Goal: Task Accomplishment & Management: Use online tool/utility

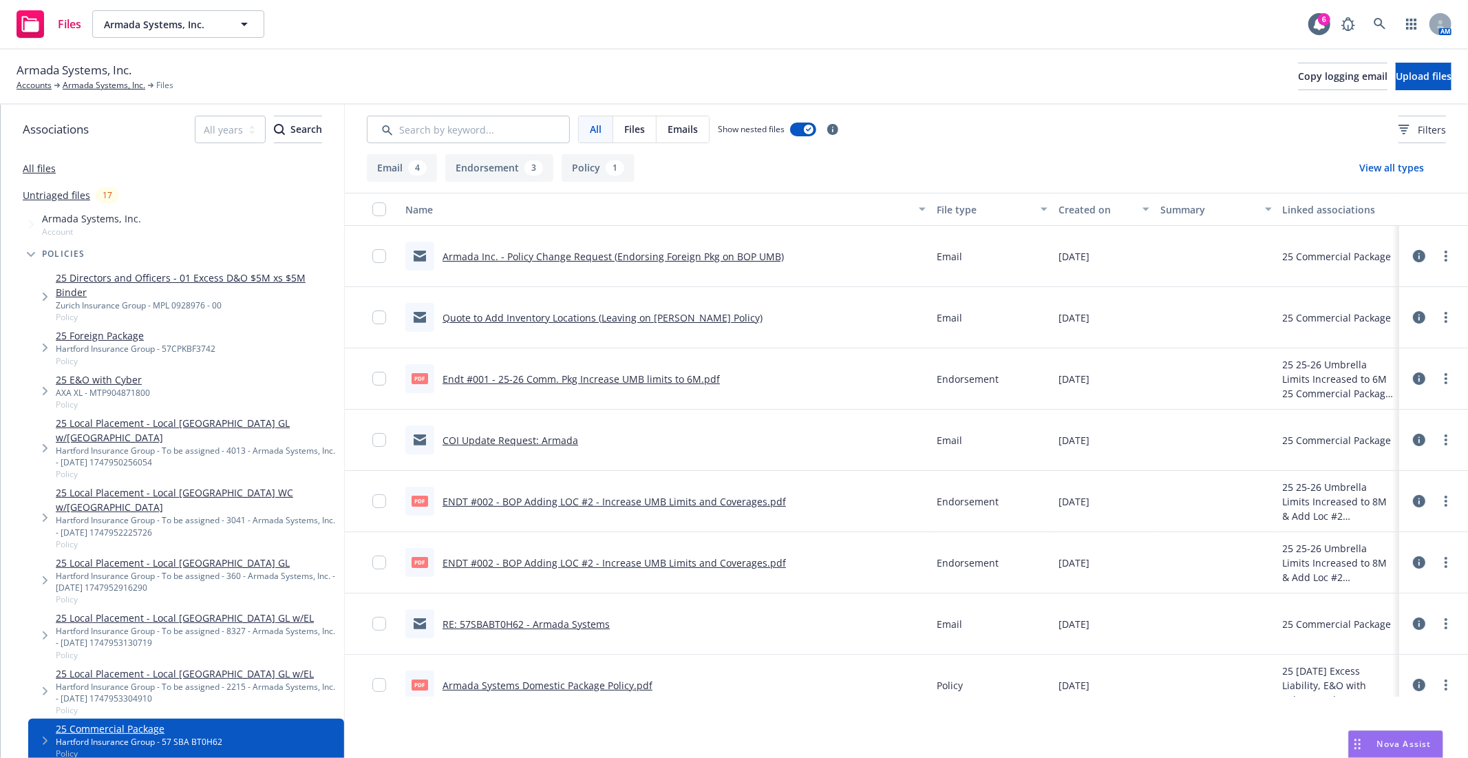
scroll to position [229, 0]
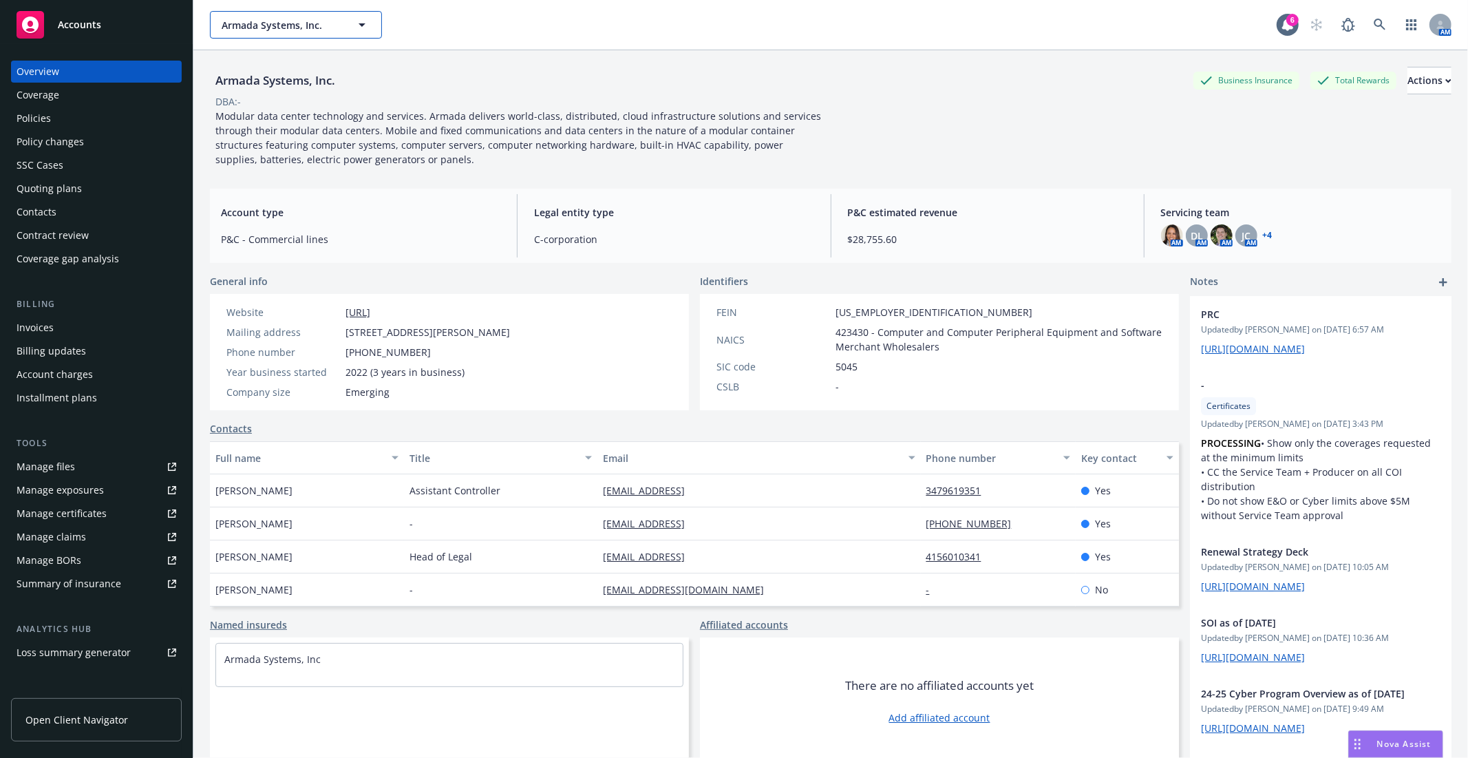
click at [287, 34] on button "Armada Systems, Inc." at bounding box center [296, 25] width 172 height 28
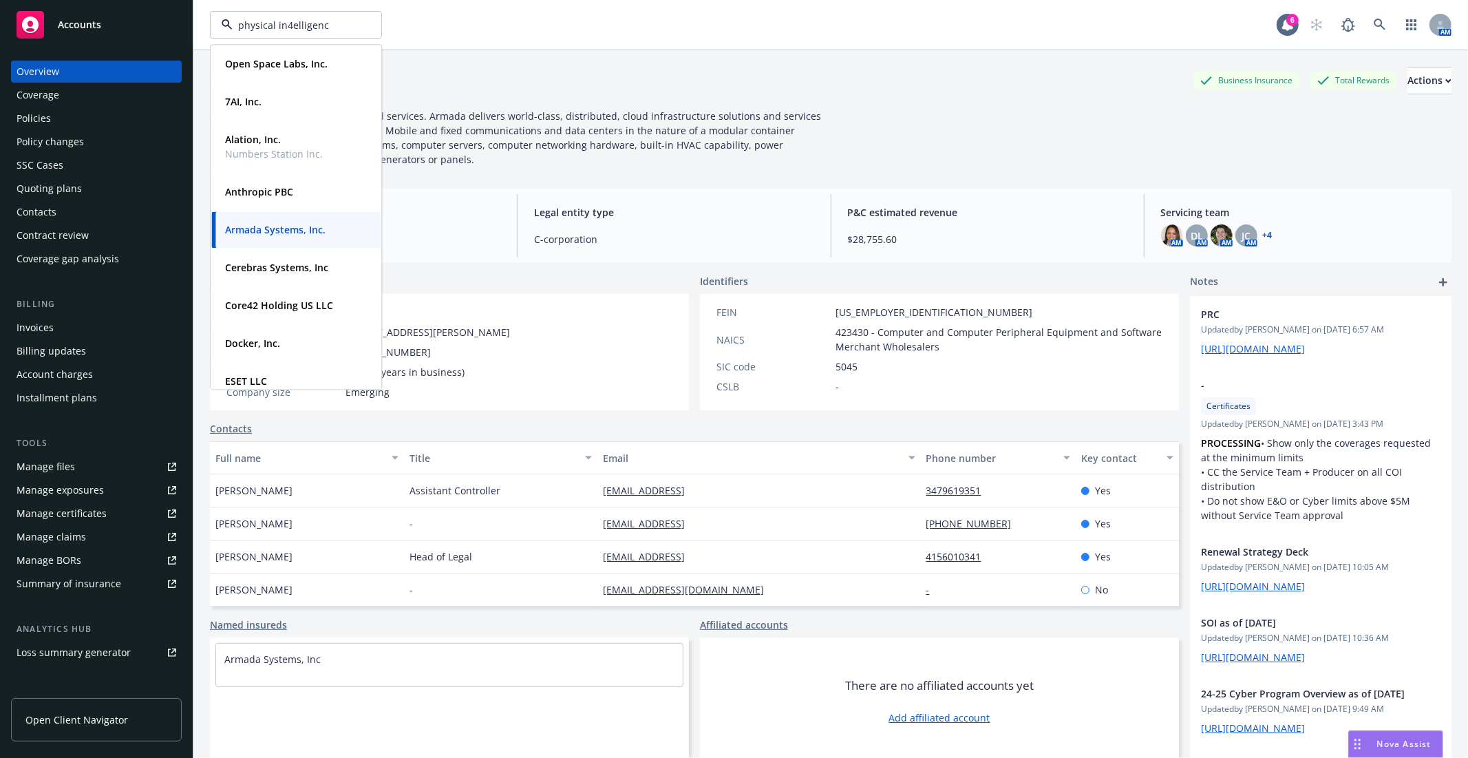
type input "physical in4elligence"
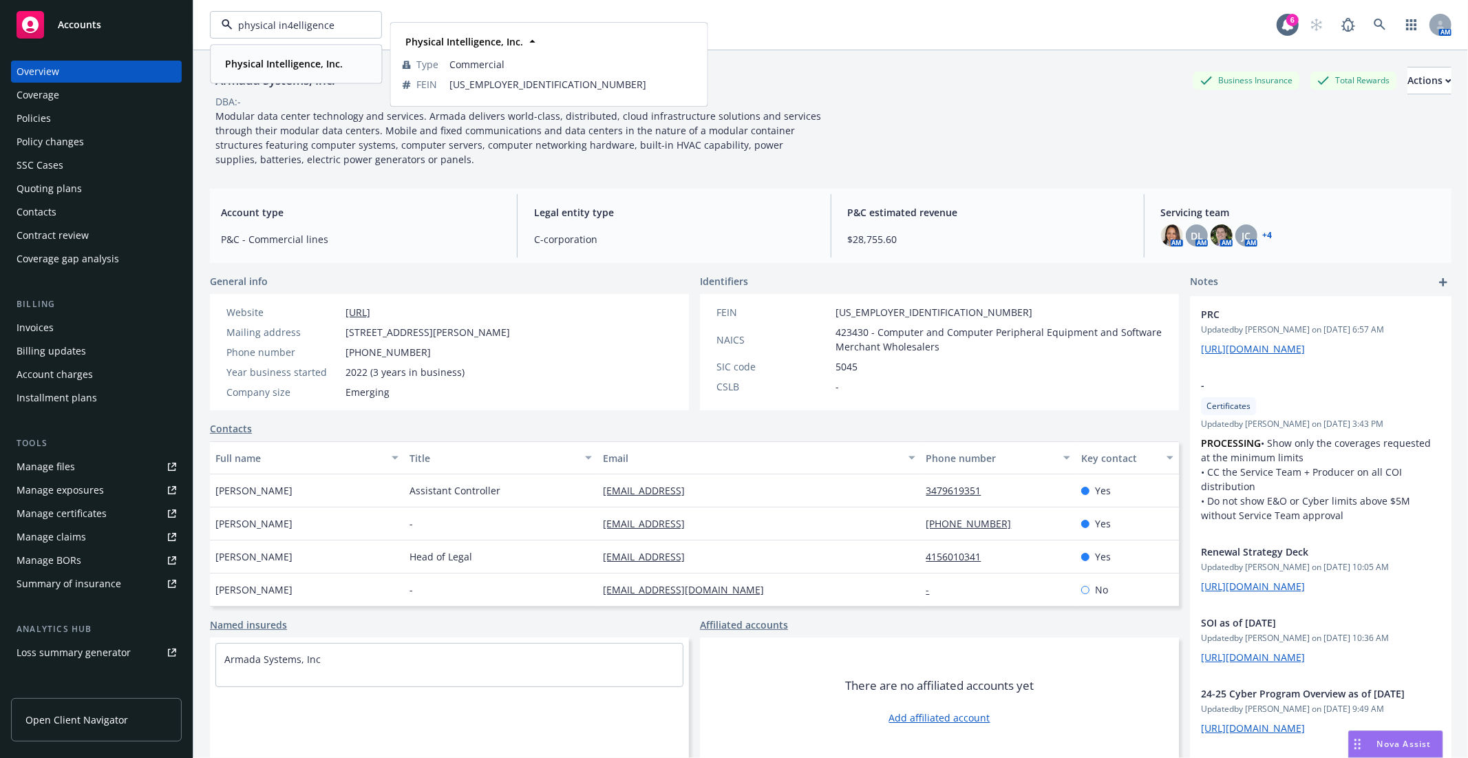
click at [306, 54] on div "Physical Intelligence, Inc." at bounding box center [283, 64] width 126 height 20
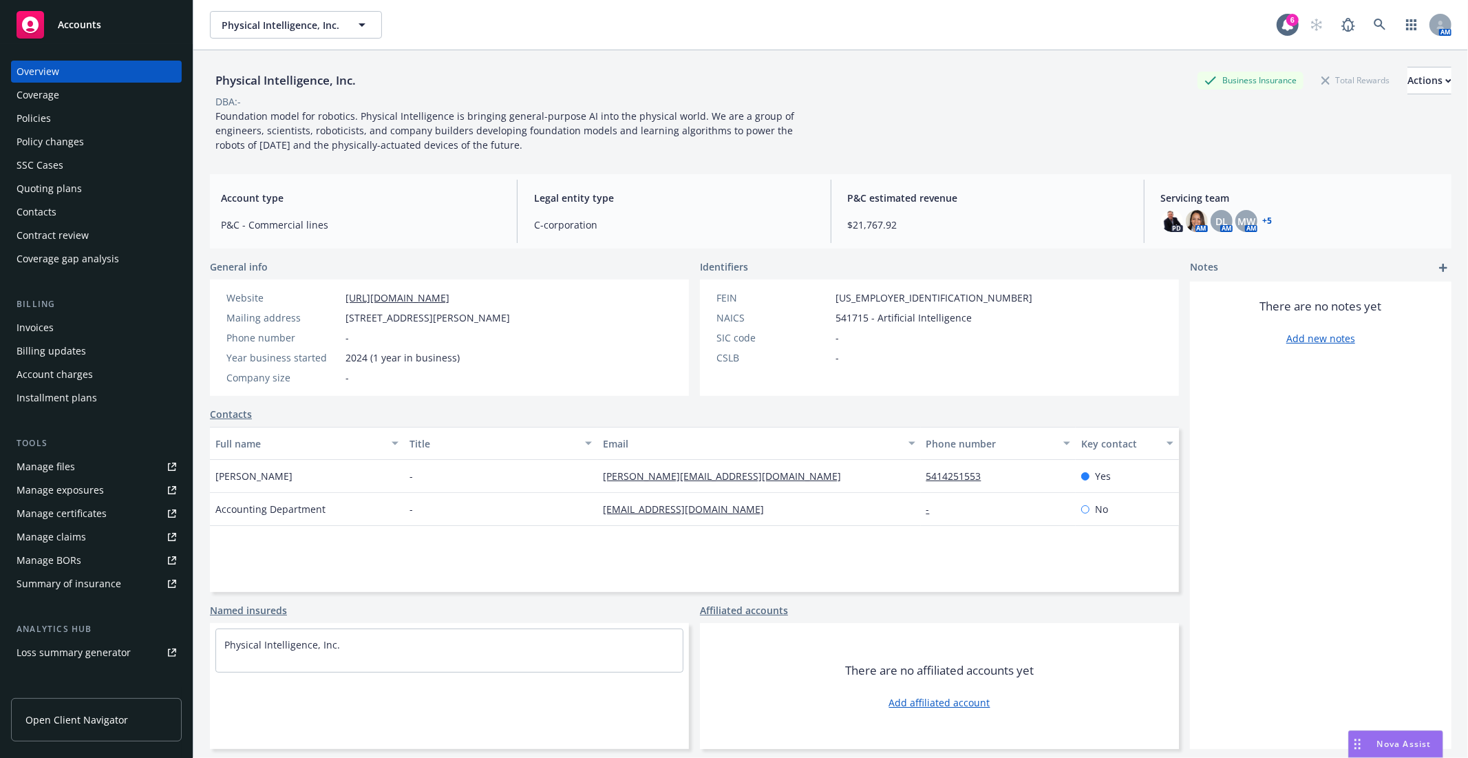
click at [427, 142] on div "Foundation model for robotics. Physical Intelligence is bringing general-purpos…" at bounding box center [520, 130] width 620 height 43
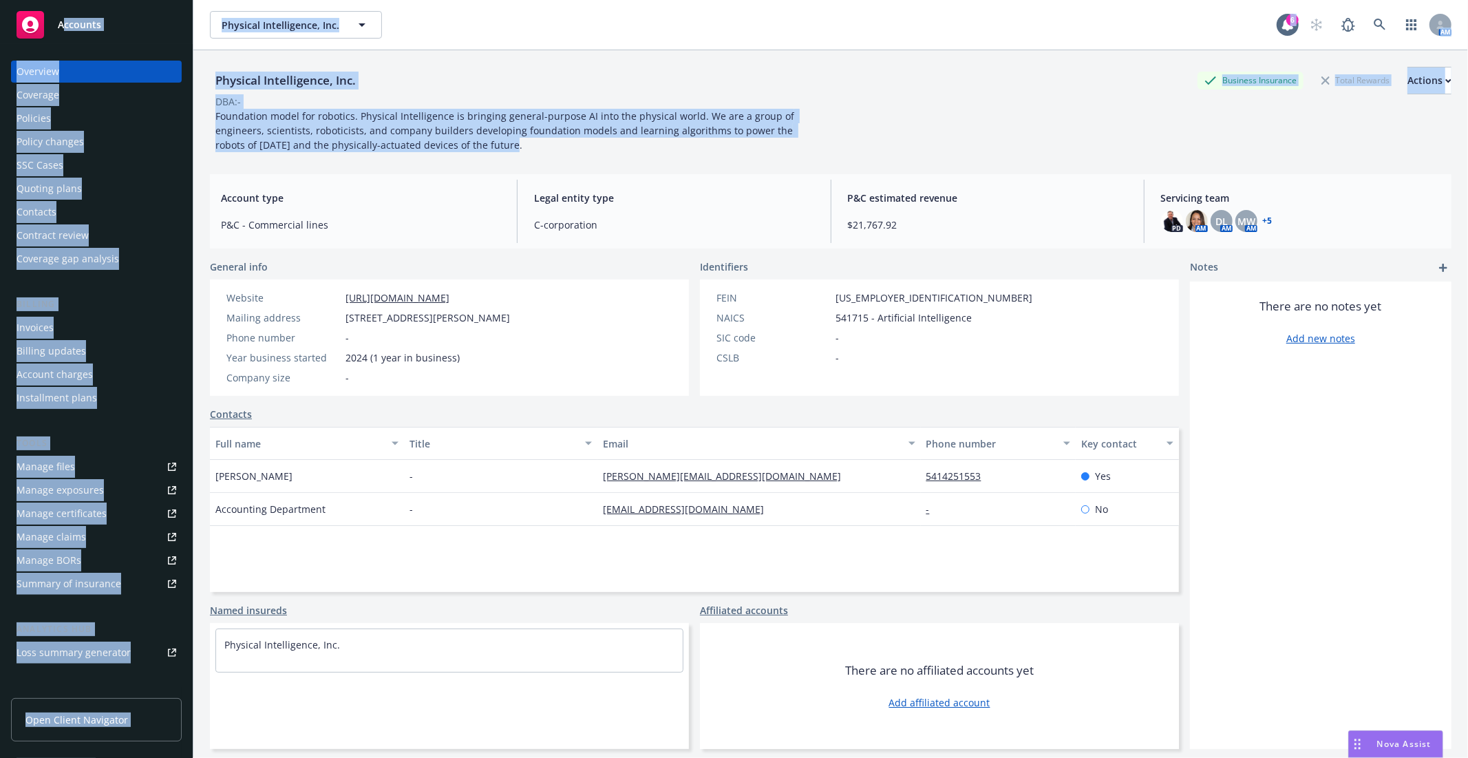
drag, startPoint x: 421, startPoint y: 142, endPoint x: 65, endPoint y: 42, distance: 370.5
click at [65, 42] on div "Accounts Overview Coverage Policies Policy changes SSC Cases Quoting plans Cont…" at bounding box center [734, 379] width 1468 height 758
click at [297, 104] on div "DBA: -" at bounding box center [831, 101] width 1242 height 14
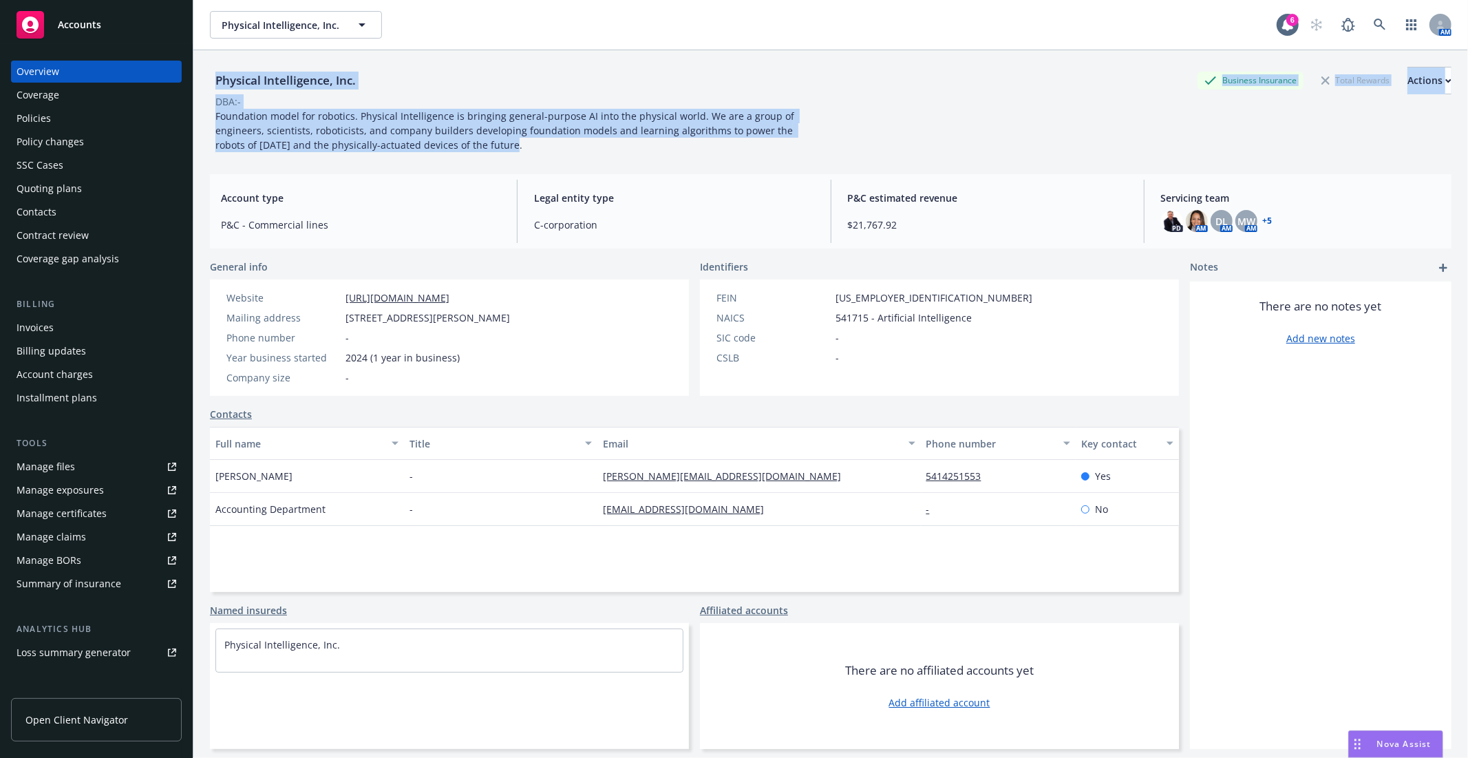
drag, startPoint x: 211, startPoint y: 80, endPoint x: 481, endPoint y: 157, distance: 280.0
click at [481, 157] on div "Physical Intelligence, Inc. Business Insurance Total Rewards Actions DBA: - Fou…" at bounding box center [831, 106] width 1242 height 113
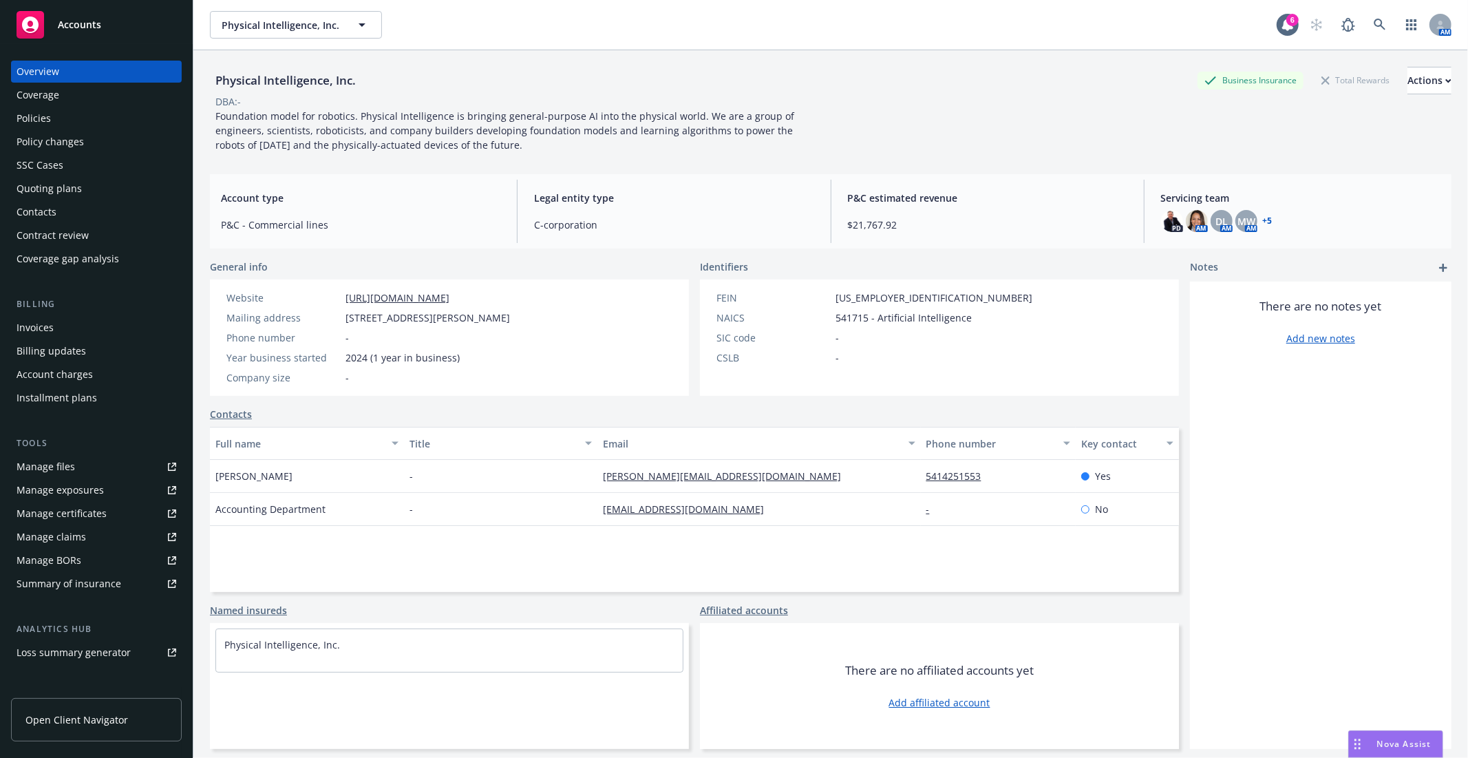
click at [485, 156] on div "Physical Intelligence, Inc. Business Insurance Total Rewards Actions DBA: - Fou…" at bounding box center [831, 106] width 1242 height 113
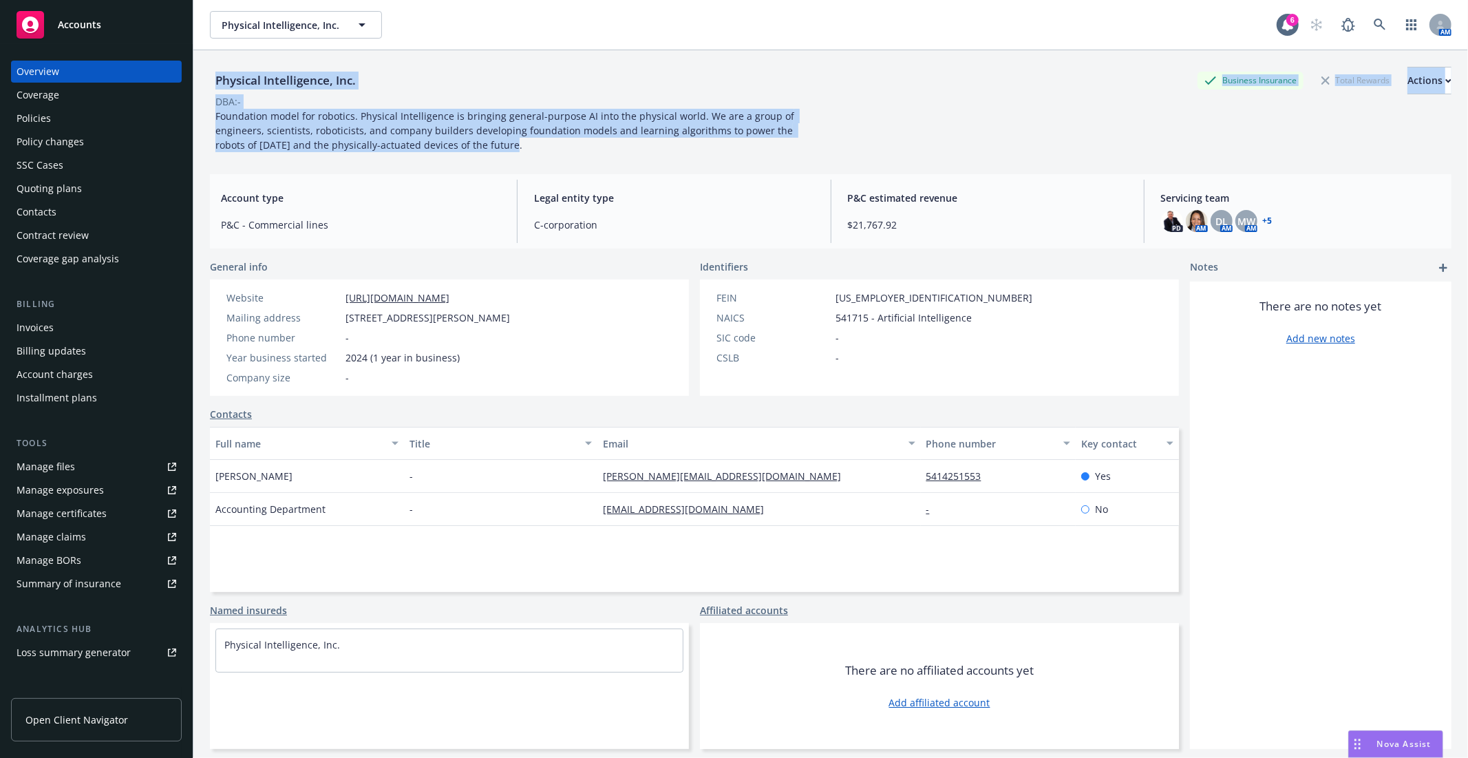
drag, startPoint x: 429, startPoint y: 150, endPoint x: 211, endPoint y: 65, distance: 234.1
click at [211, 65] on div "Physical Intelligence, Inc. Business Insurance Total Rewards Actions DBA: - Fou…" at bounding box center [831, 106] width 1242 height 113
click at [350, 81] on div "Physical Intelligence, Inc." at bounding box center [285, 81] width 151 height 18
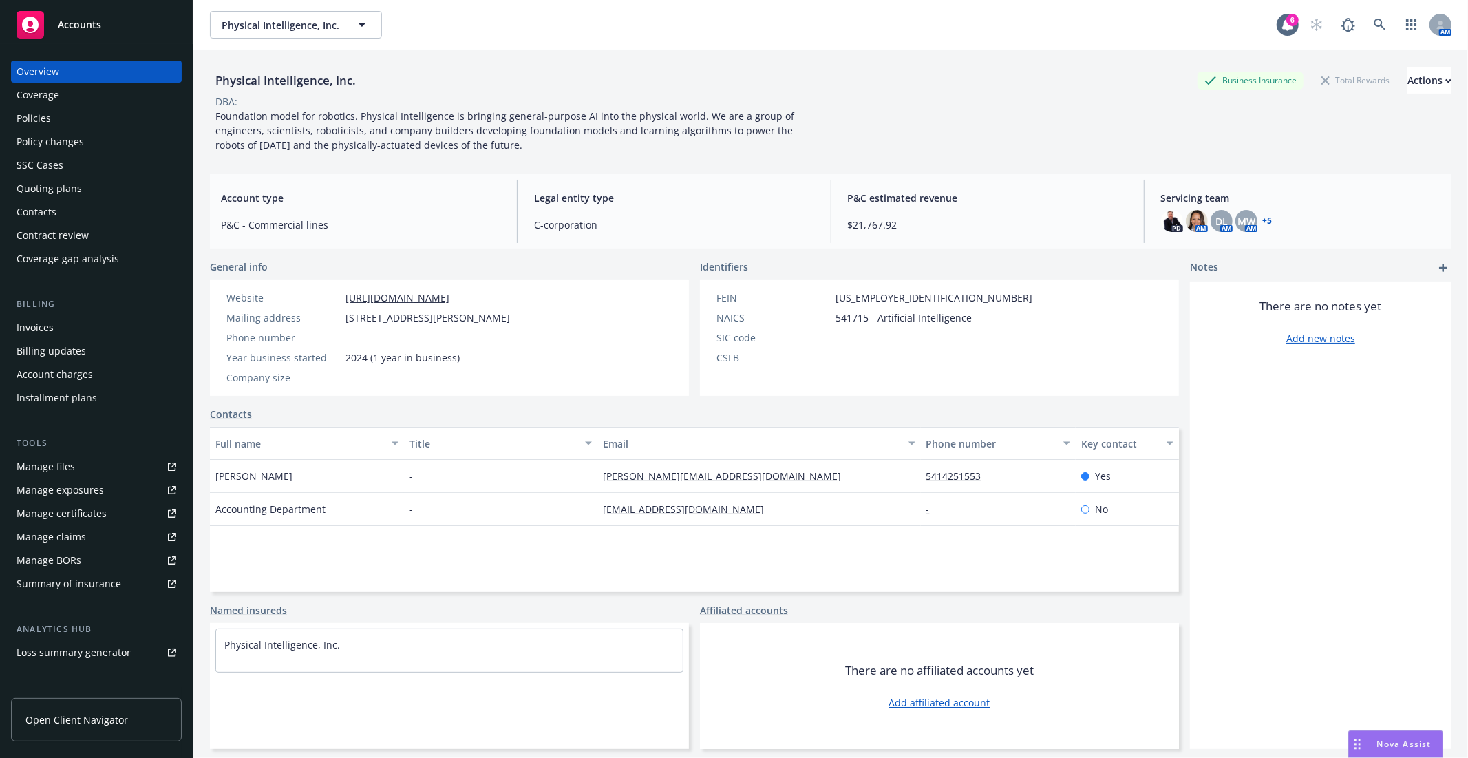
click at [44, 196] on div "Quoting plans" at bounding box center [49, 189] width 65 height 22
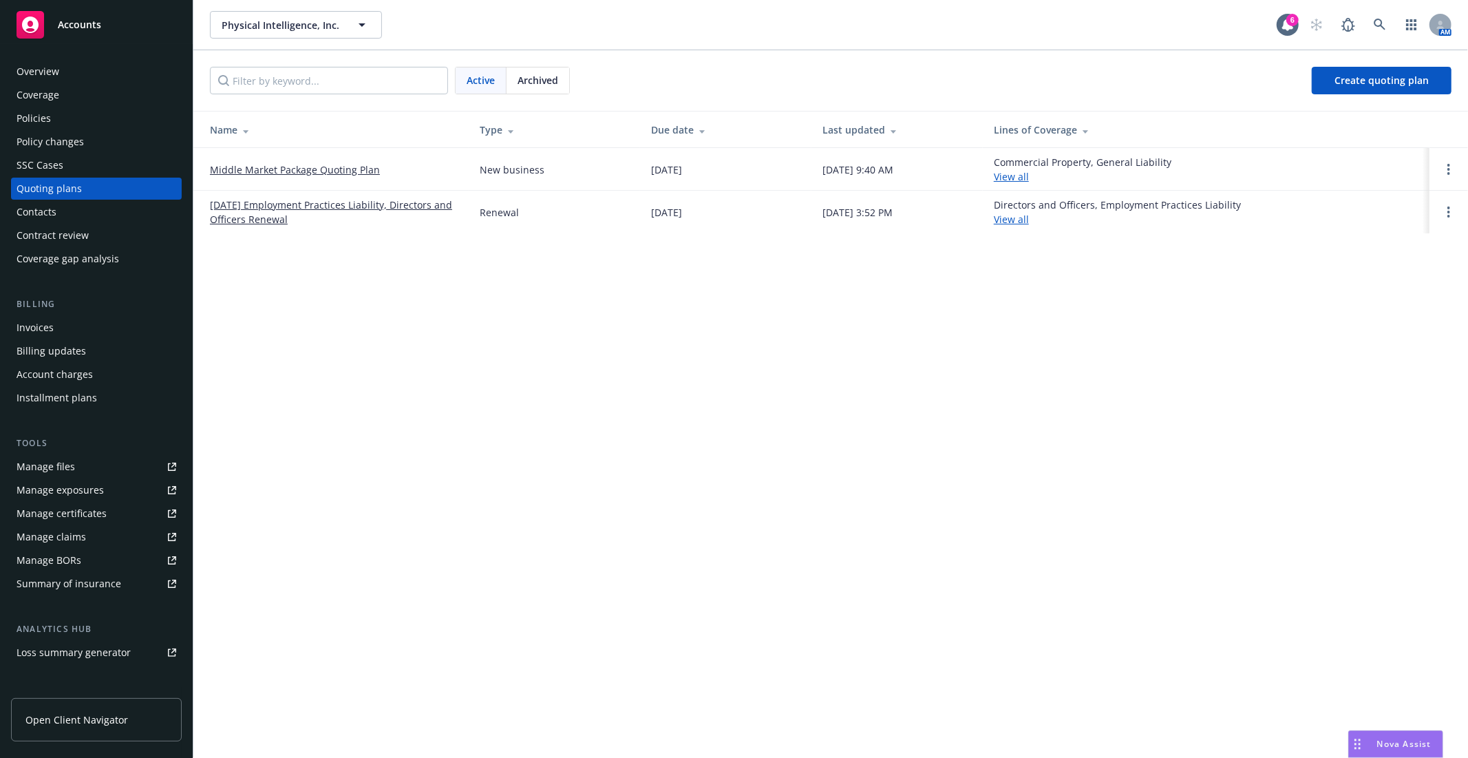
click at [315, 169] on link "Middle Market Package Quoting Plan" at bounding box center [295, 169] width 170 height 14
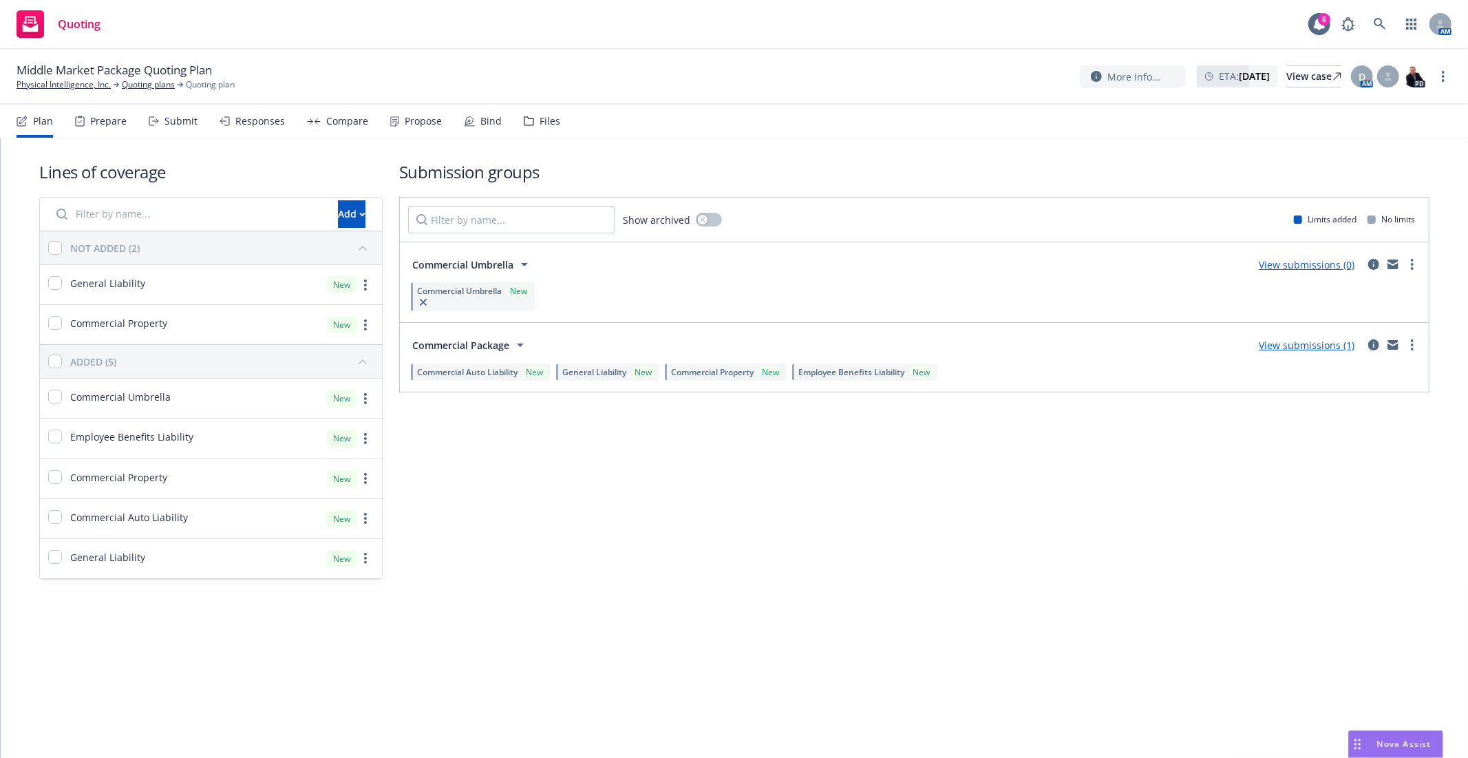
click at [1291, 352] on div "View submissions (1)" at bounding box center [1307, 345] width 112 height 17
click at [1289, 345] on link "View submissions (1)" at bounding box center [1307, 345] width 96 height 13
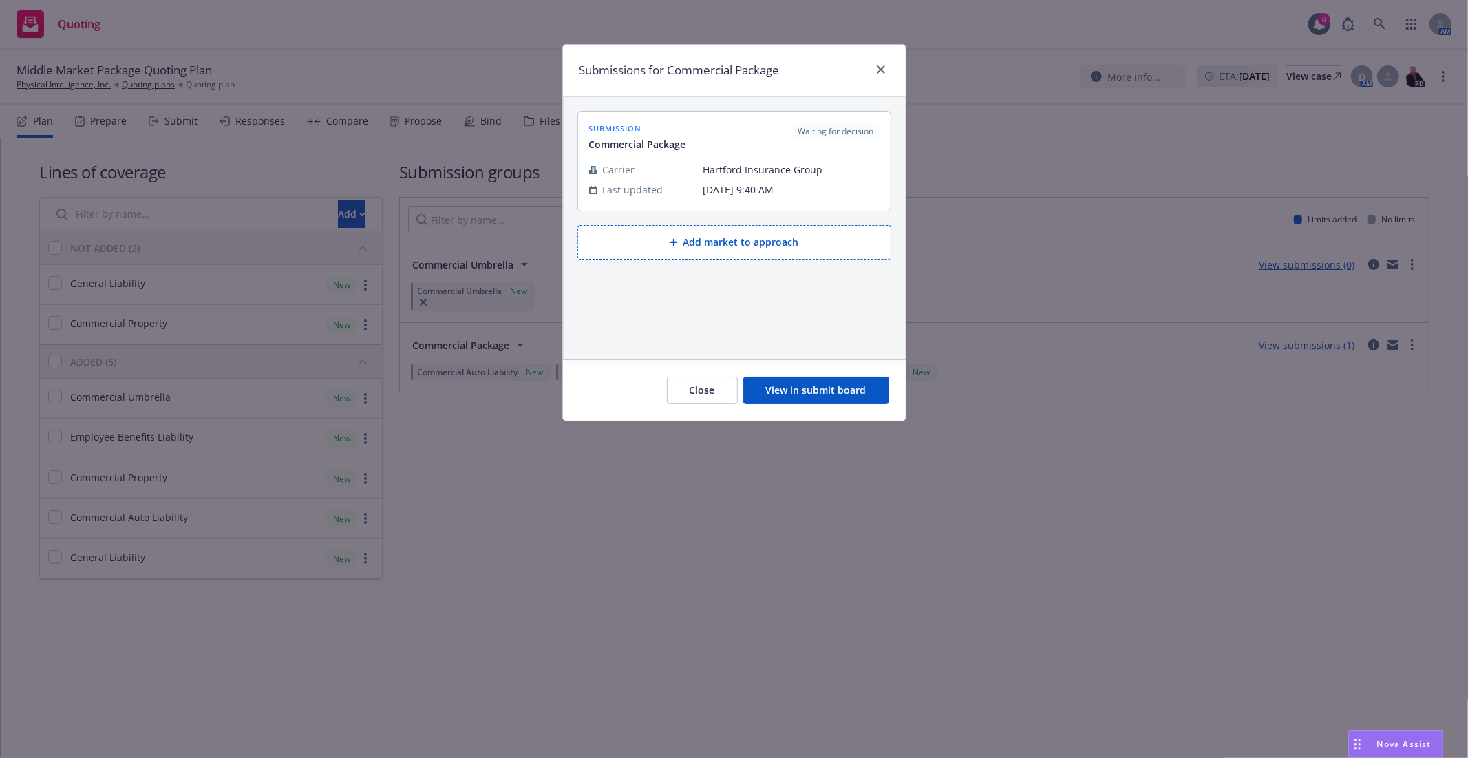
click at [859, 393] on button "View in submit board" at bounding box center [816, 391] width 146 height 28
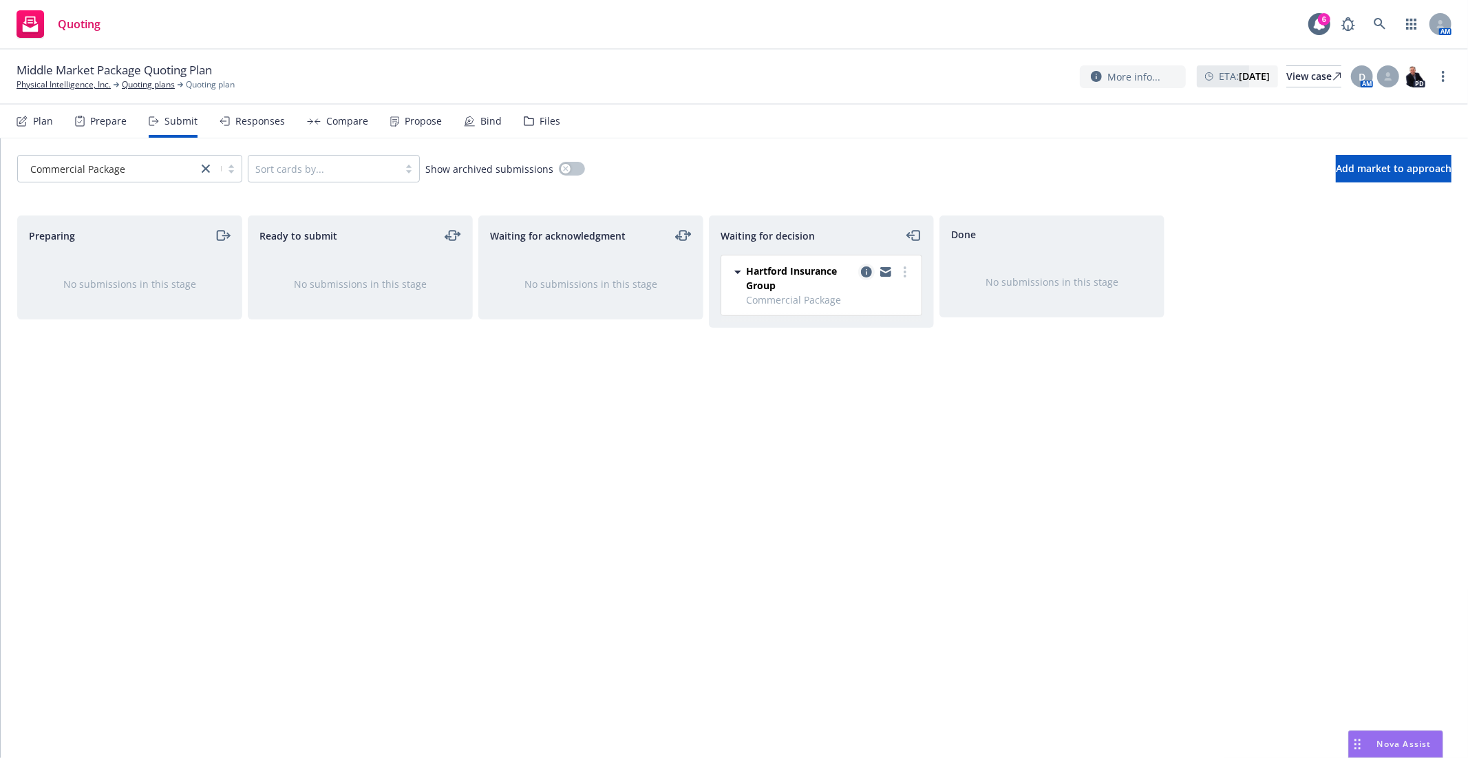
click at [869, 271] on icon "copy logging email" at bounding box center [866, 271] width 11 height 11
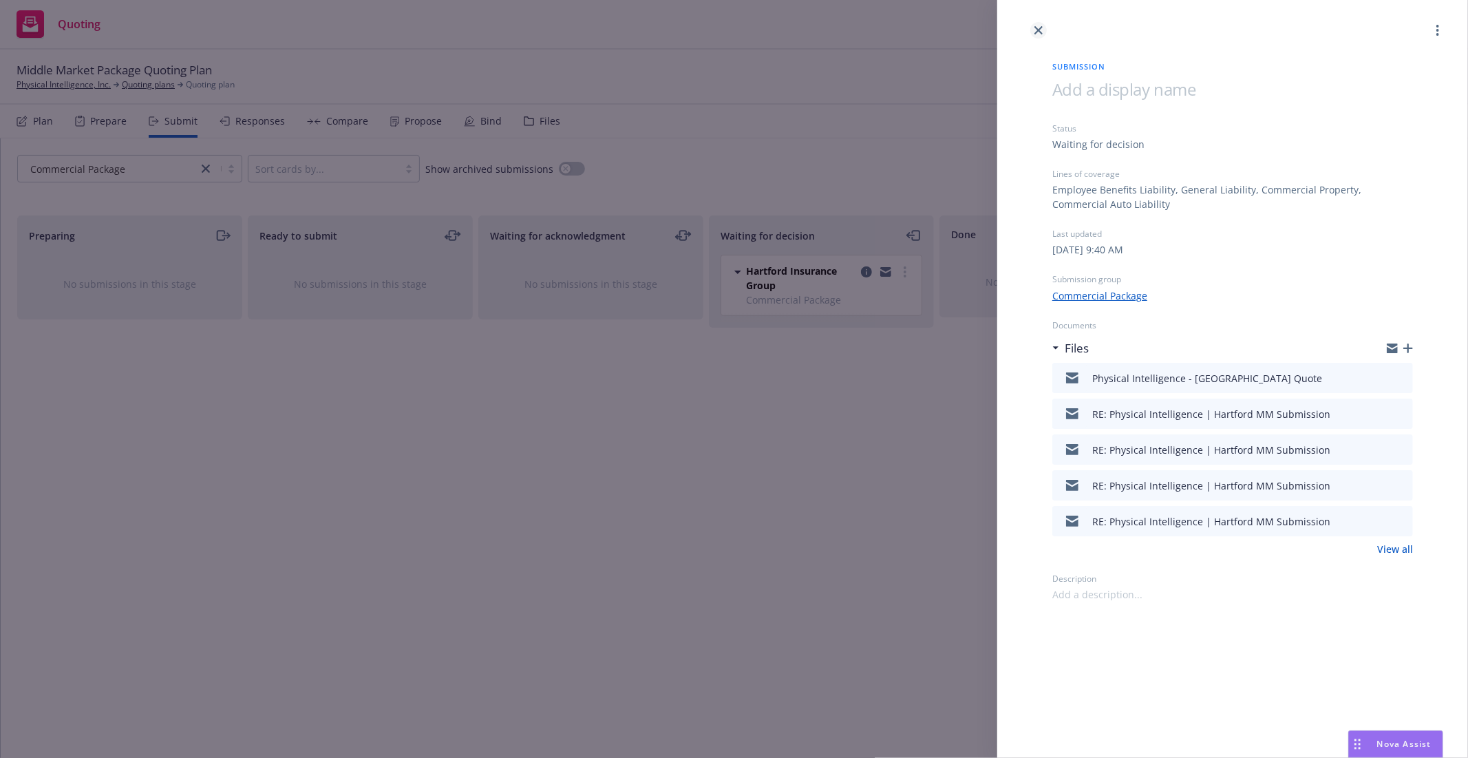
click at [1037, 26] on icon "close" at bounding box center [1039, 30] width 8 height 8
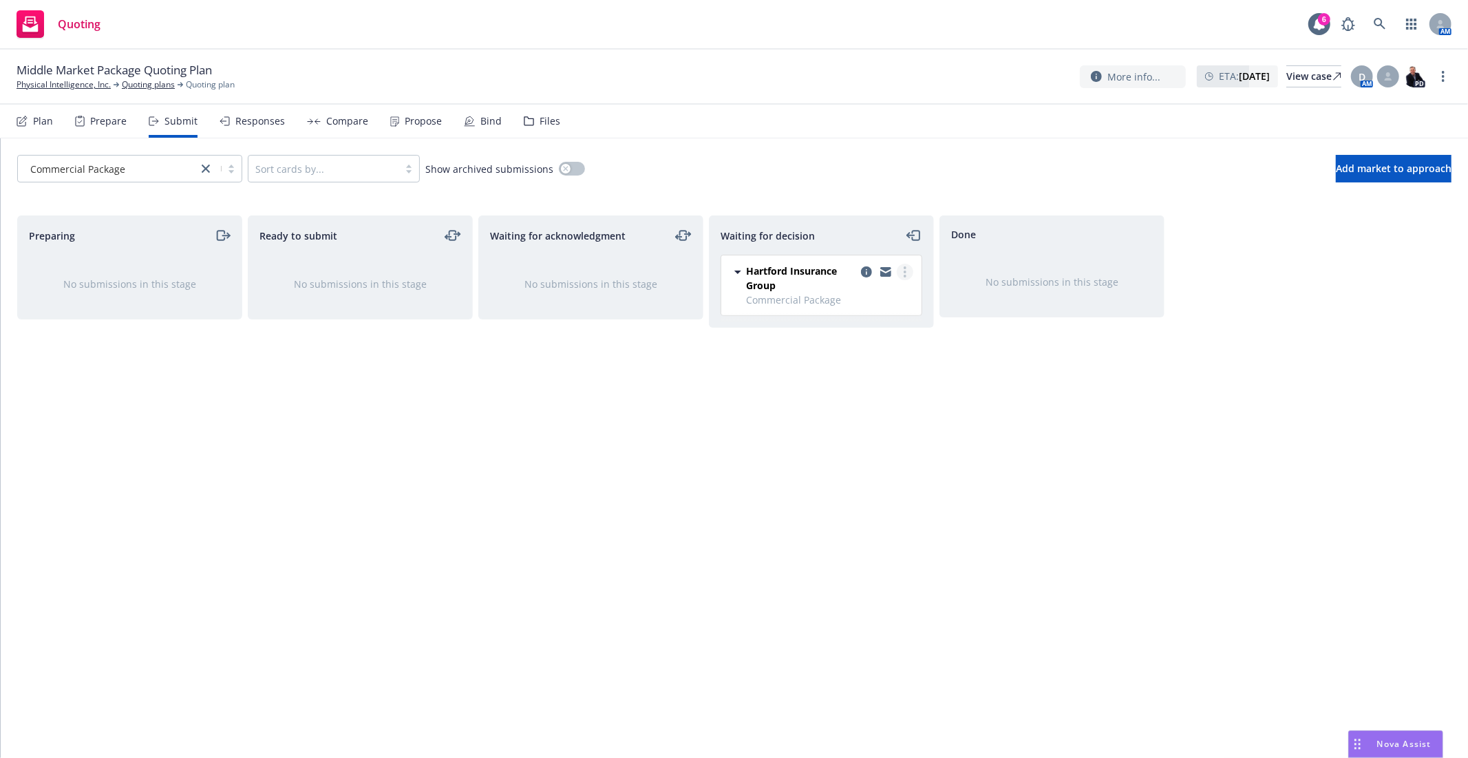
click at [899, 277] on link "more" at bounding box center [905, 272] width 17 height 17
click at [858, 347] on link "Add accepted decision" at bounding box center [843, 356] width 138 height 28
select select "12"
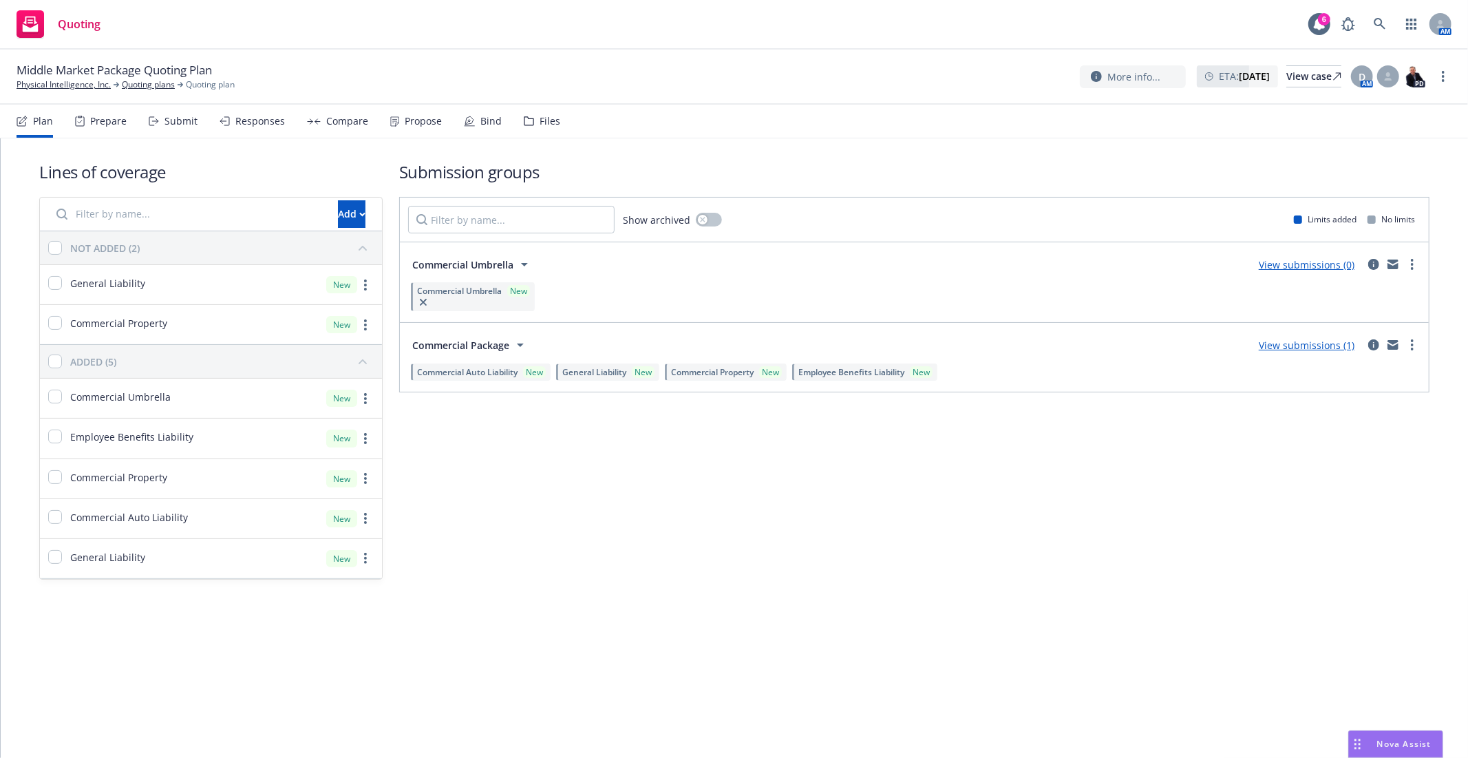
click at [126, 215] on input "Filter by name..." at bounding box center [189, 214] width 282 height 28
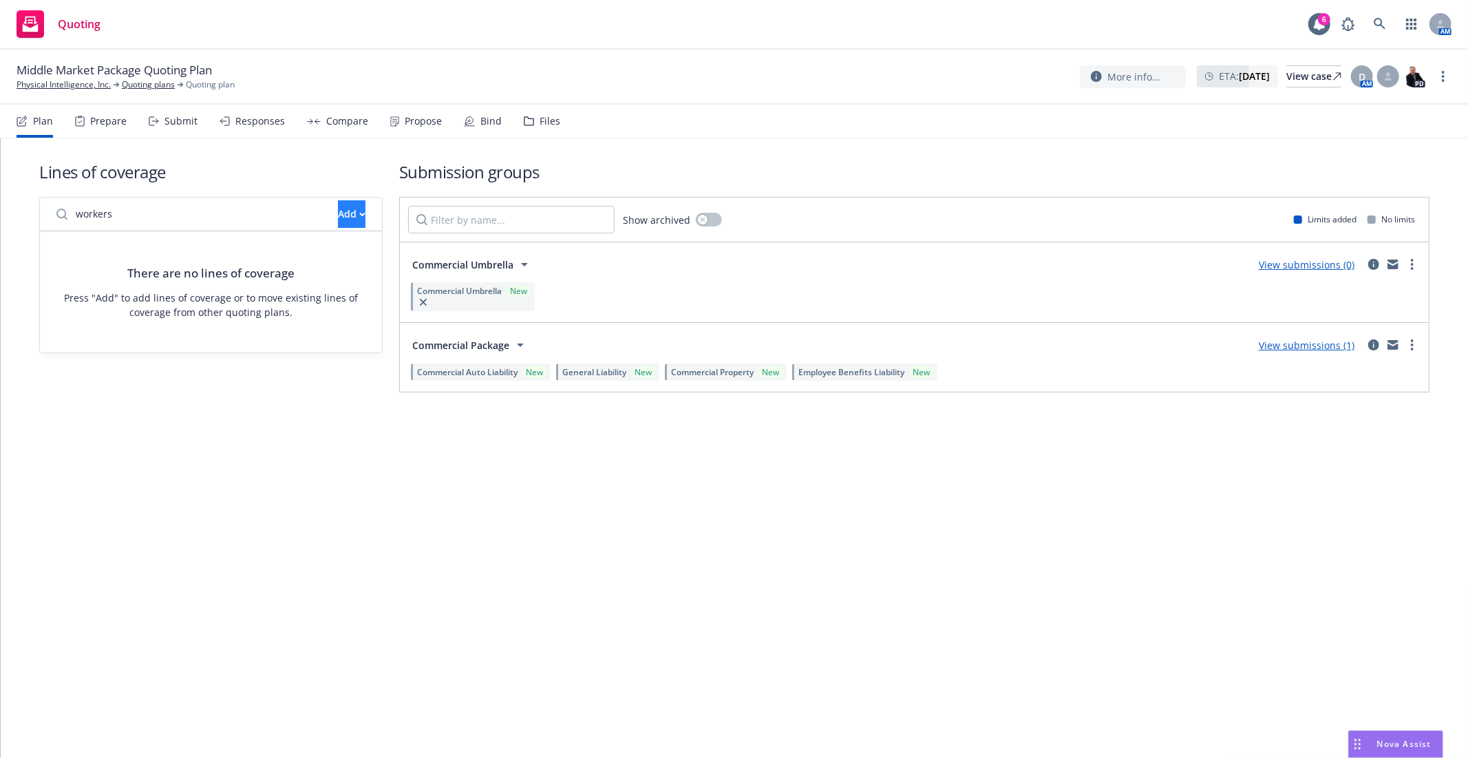
type input "workers"
click at [338, 214] on button "Add" at bounding box center [352, 214] width 28 height 28
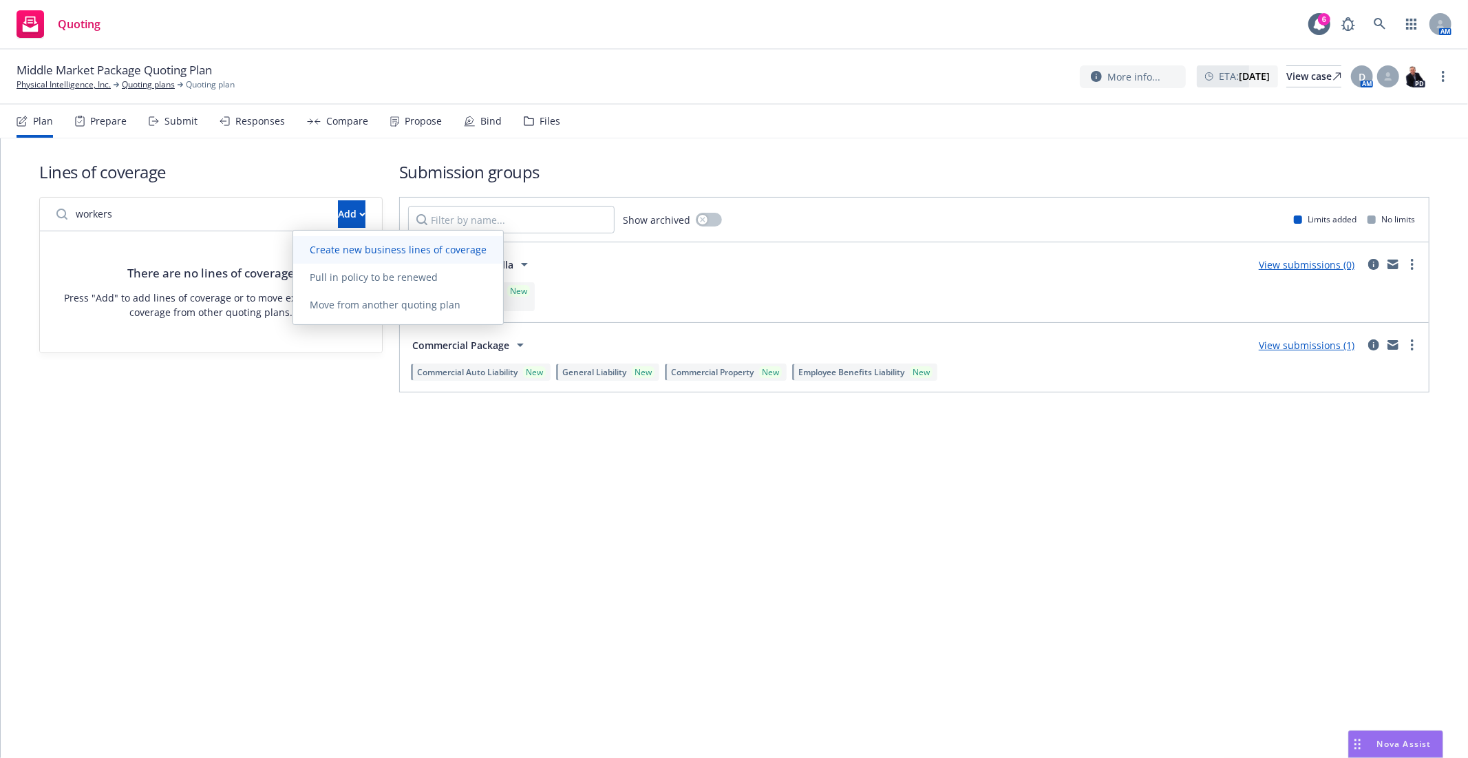
click at [373, 255] on span "Create new business lines of coverage" at bounding box center [398, 249] width 210 height 13
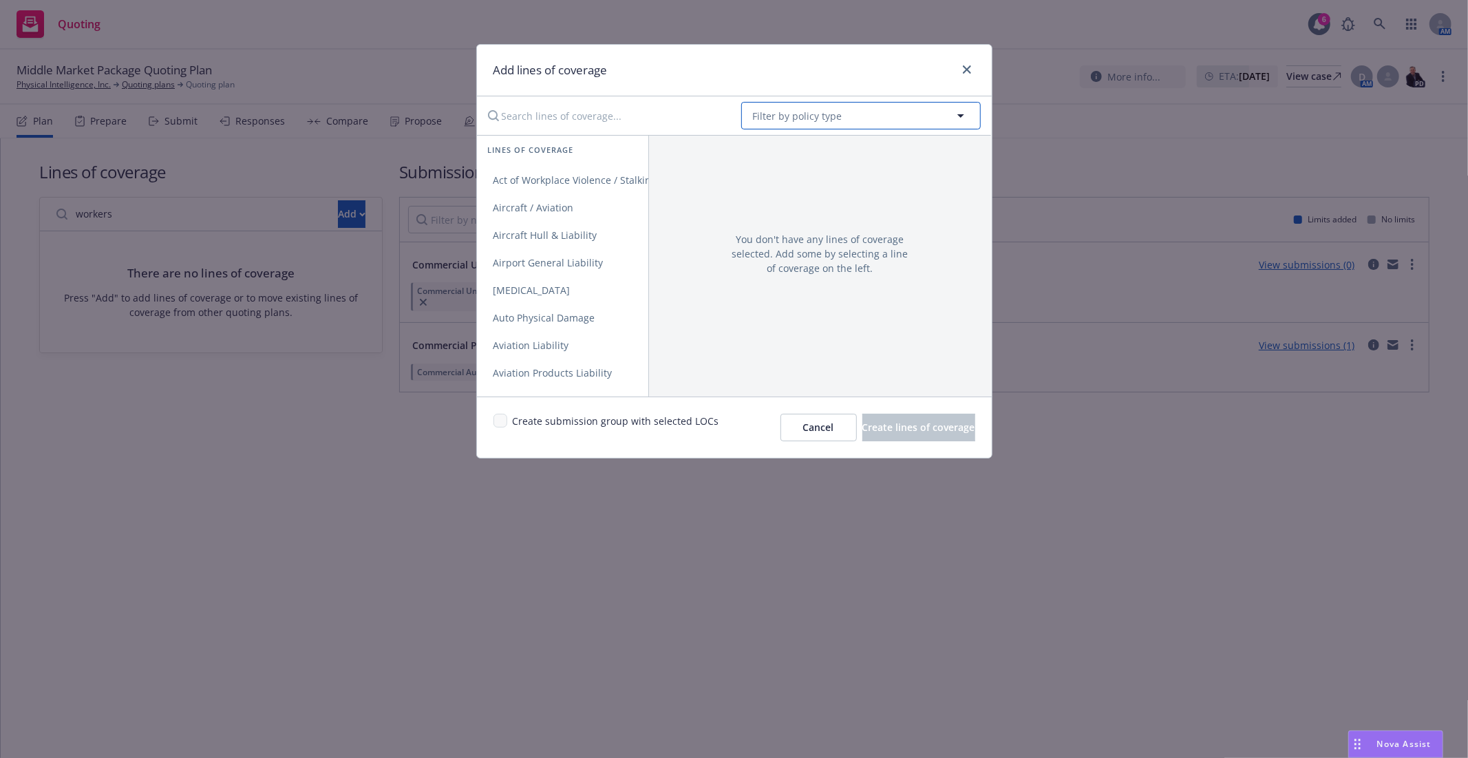
click at [809, 118] on span "Filter by policy type" at bounding box center [797, 116] width 89 height 14
type input "workers compen"
click at [812, 182] on div "Workers' Compensation" at bounding box center [861, 192] width 237 height 36
click at [580, 188] on link "Workers' Compensation" at bounding box center [562, 181] width 171 height 28
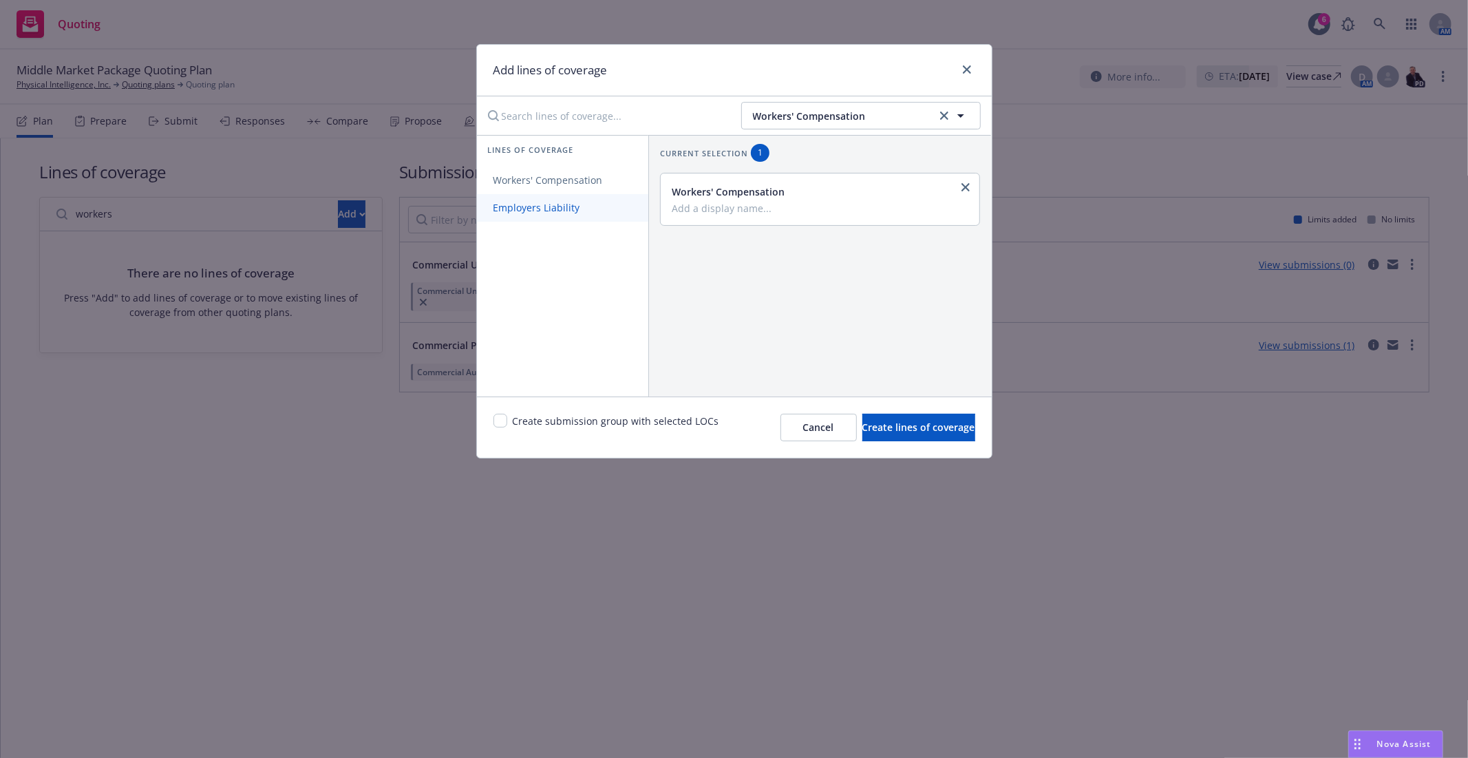
click at [567, 209] on span "Employers Liability" at bounding box center [537, 207] width 120 height 13
click at [877, 427] on span "Create lines of coverage" at bounding box center [919, 427] width 113 height 13
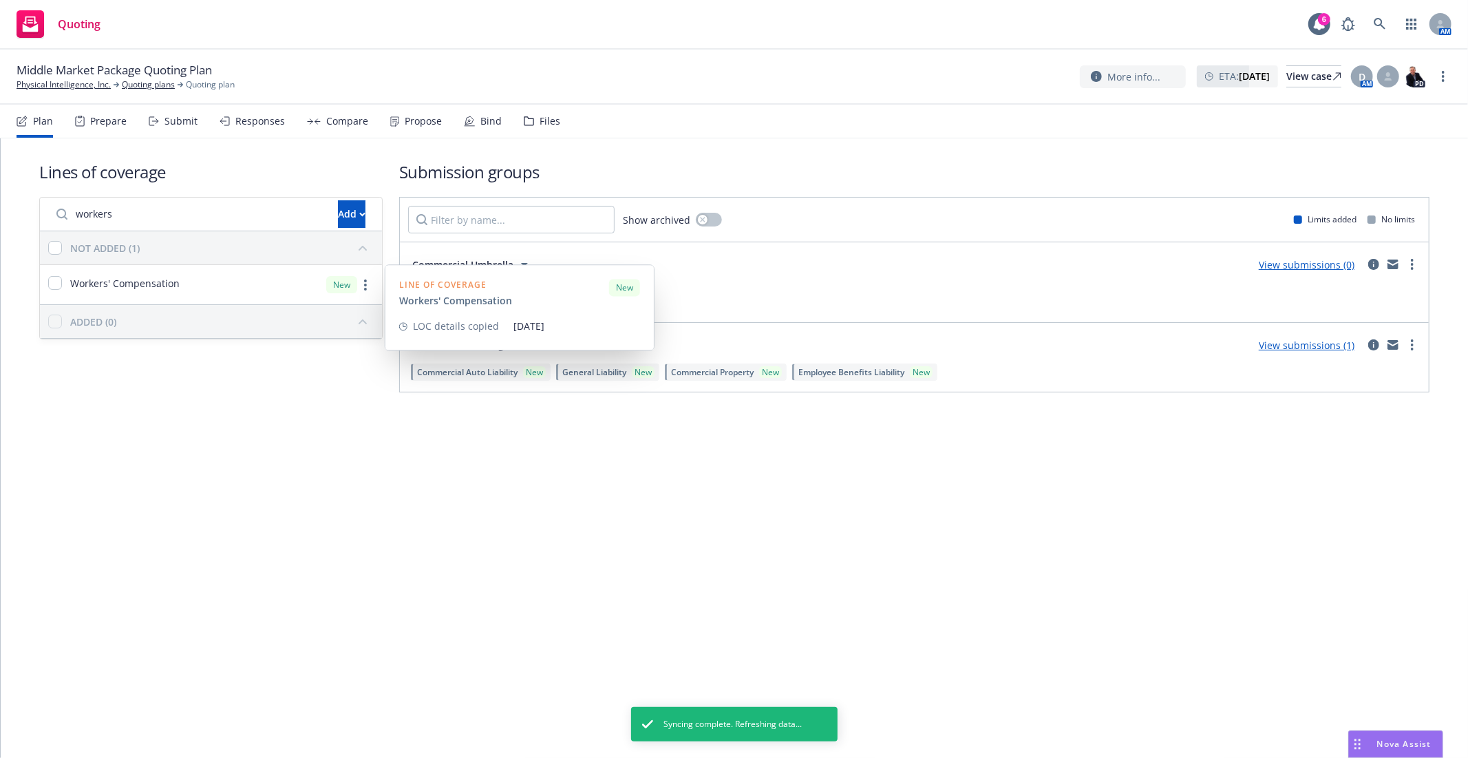
click at [62, 285] on div at bounding box center [55, 284] width 14 height 17
checkbox input "true"
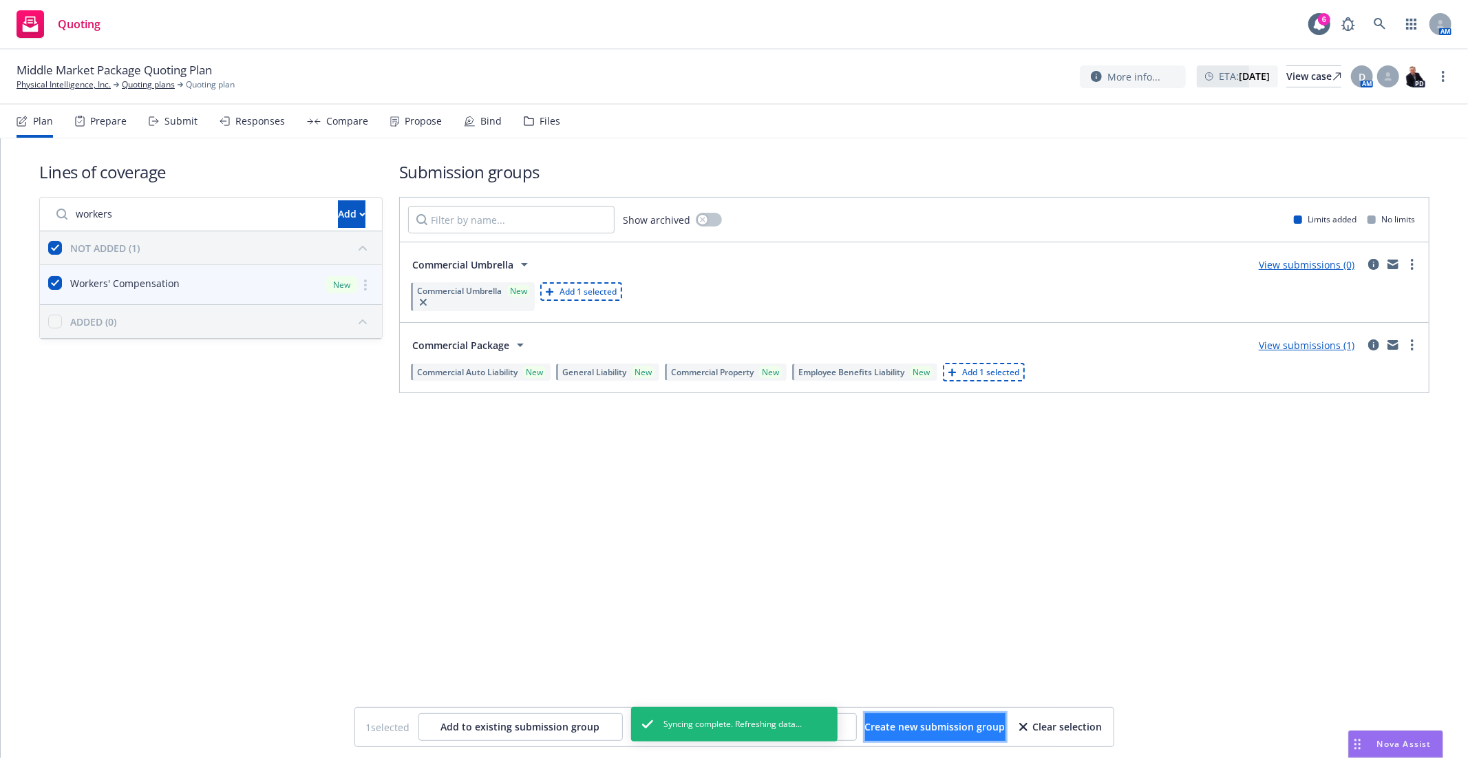
click at [933, 721] on span "Create new submission group" at bounding box center [935, 726] width 140 height 13
checkbox input "false"
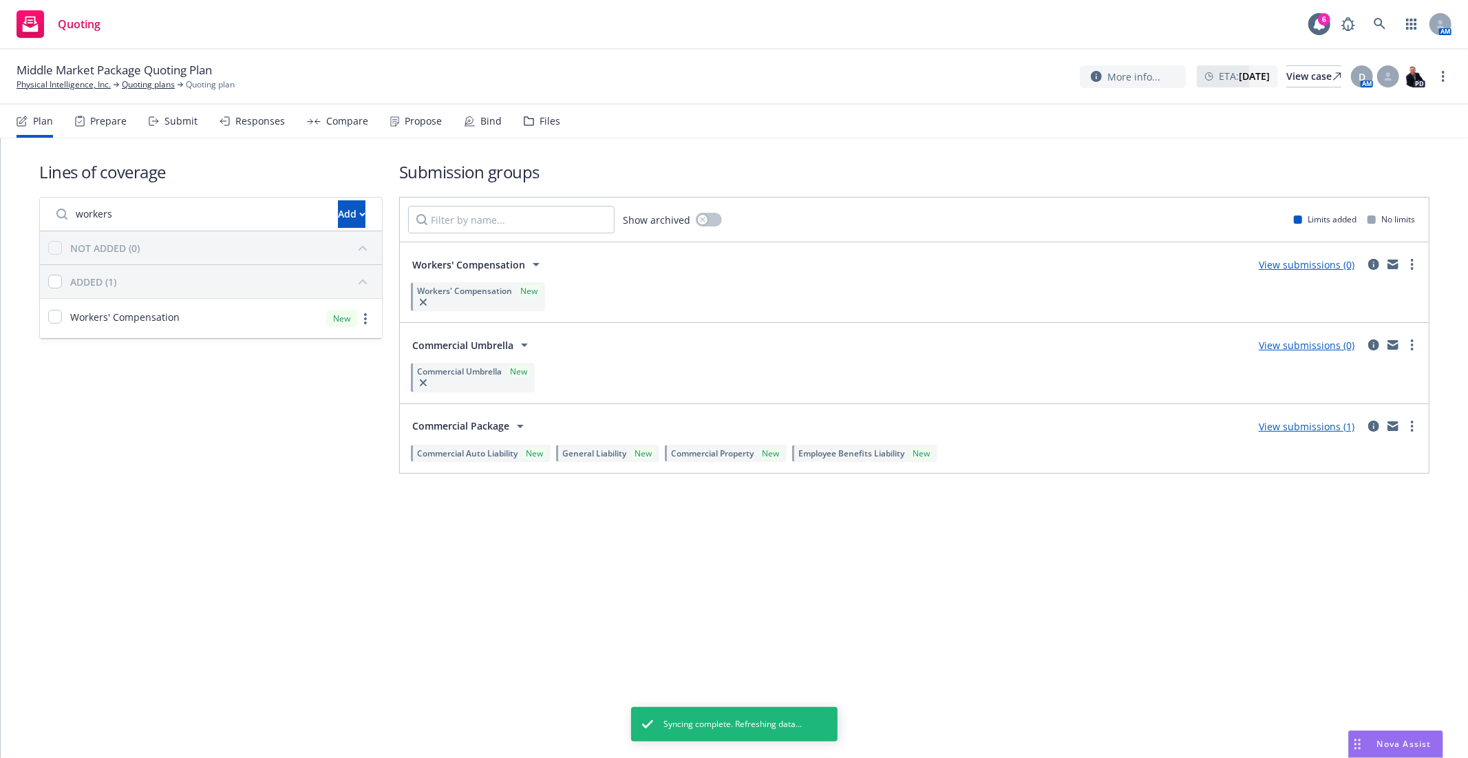
click at [1282, 423] on link "View submissions (1)" at bounding box center [1307, 426] width 96 height 13
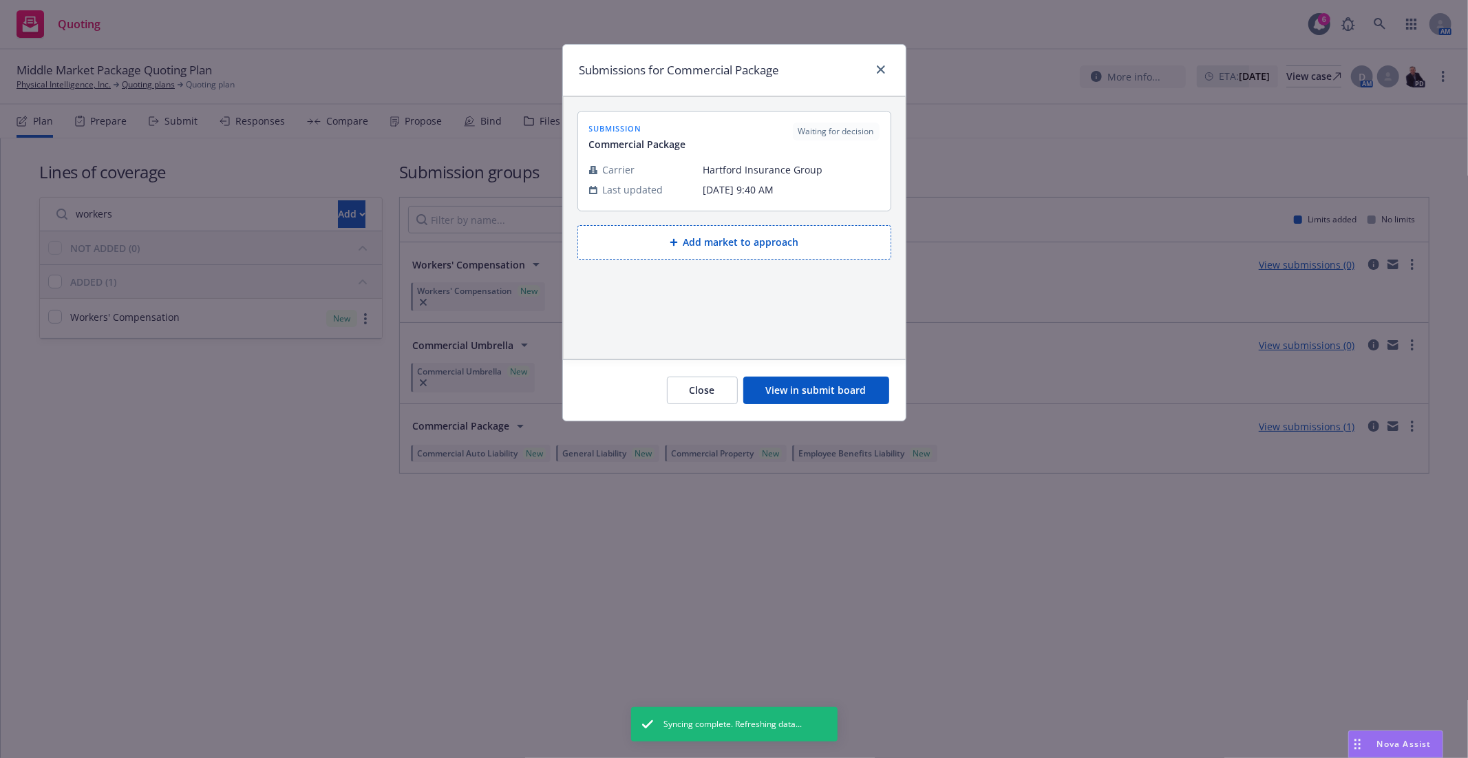
click at [781, 391] on button "View in submit board" at bounding box center [816, 391] width 146 height 28
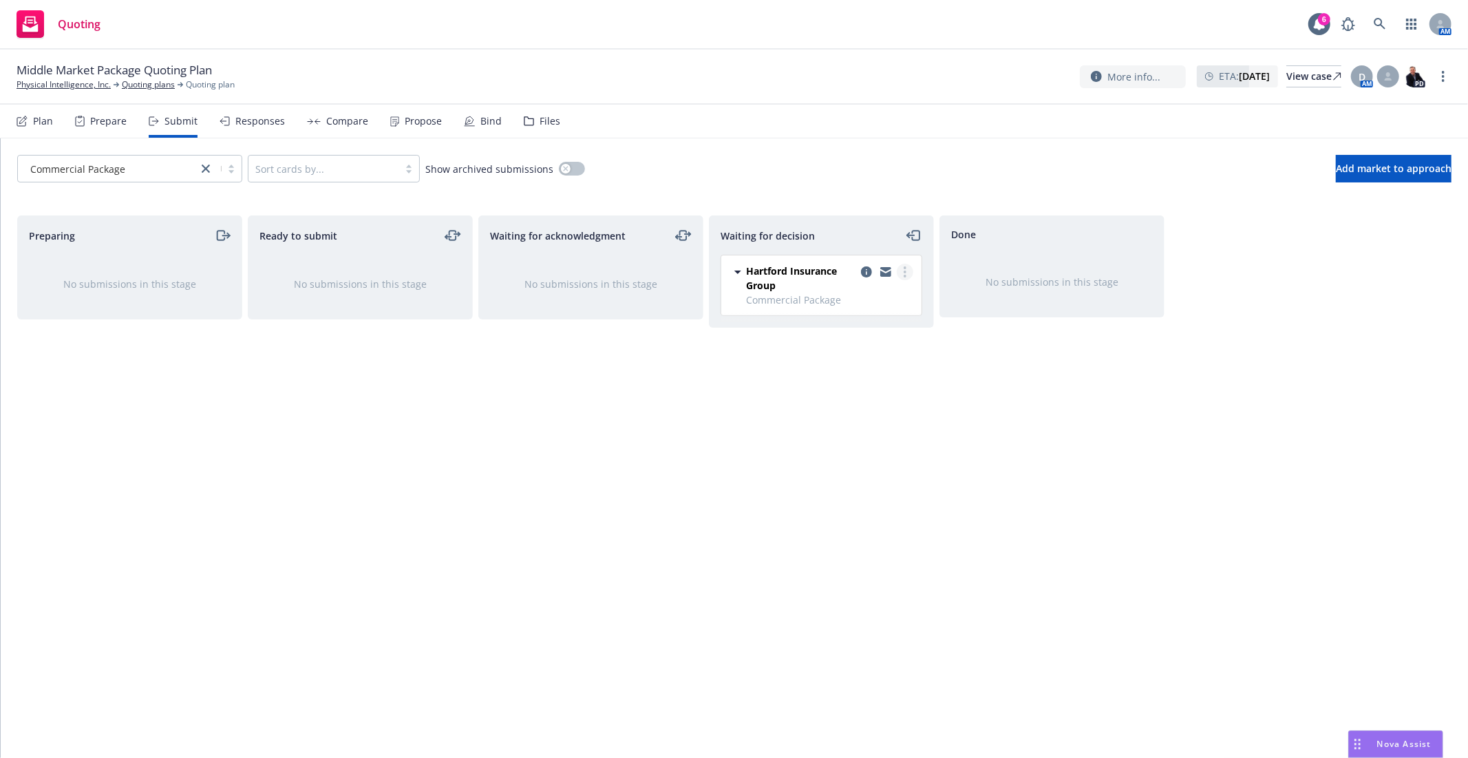
click at [905, 270] on icon "more" at bounding box center [905, 271] width 3 height 11
click at [884, 357] on span "Add accepted decision" at bounding box center [843, 355] width 138 height 13
select select "12"
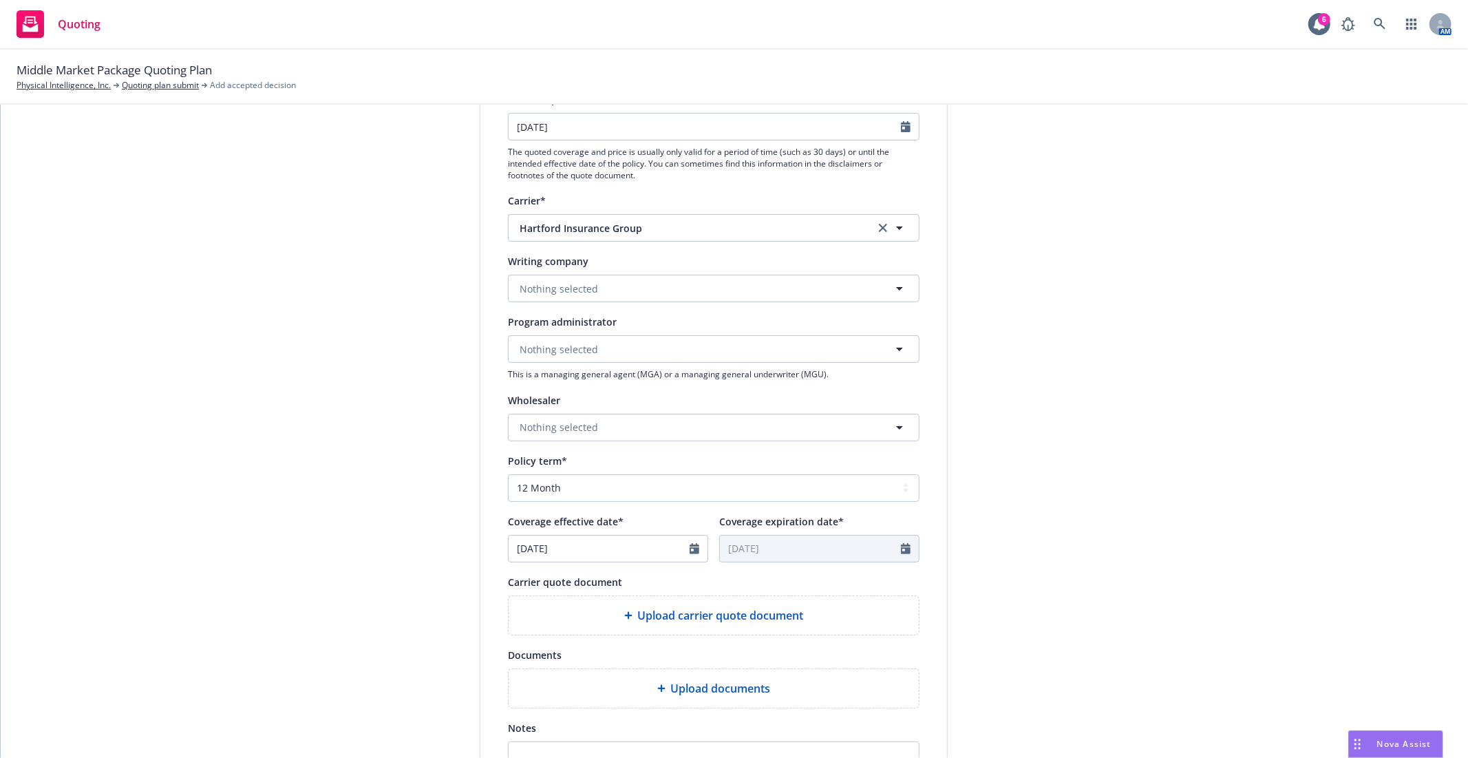
scroll to position [229, 0]
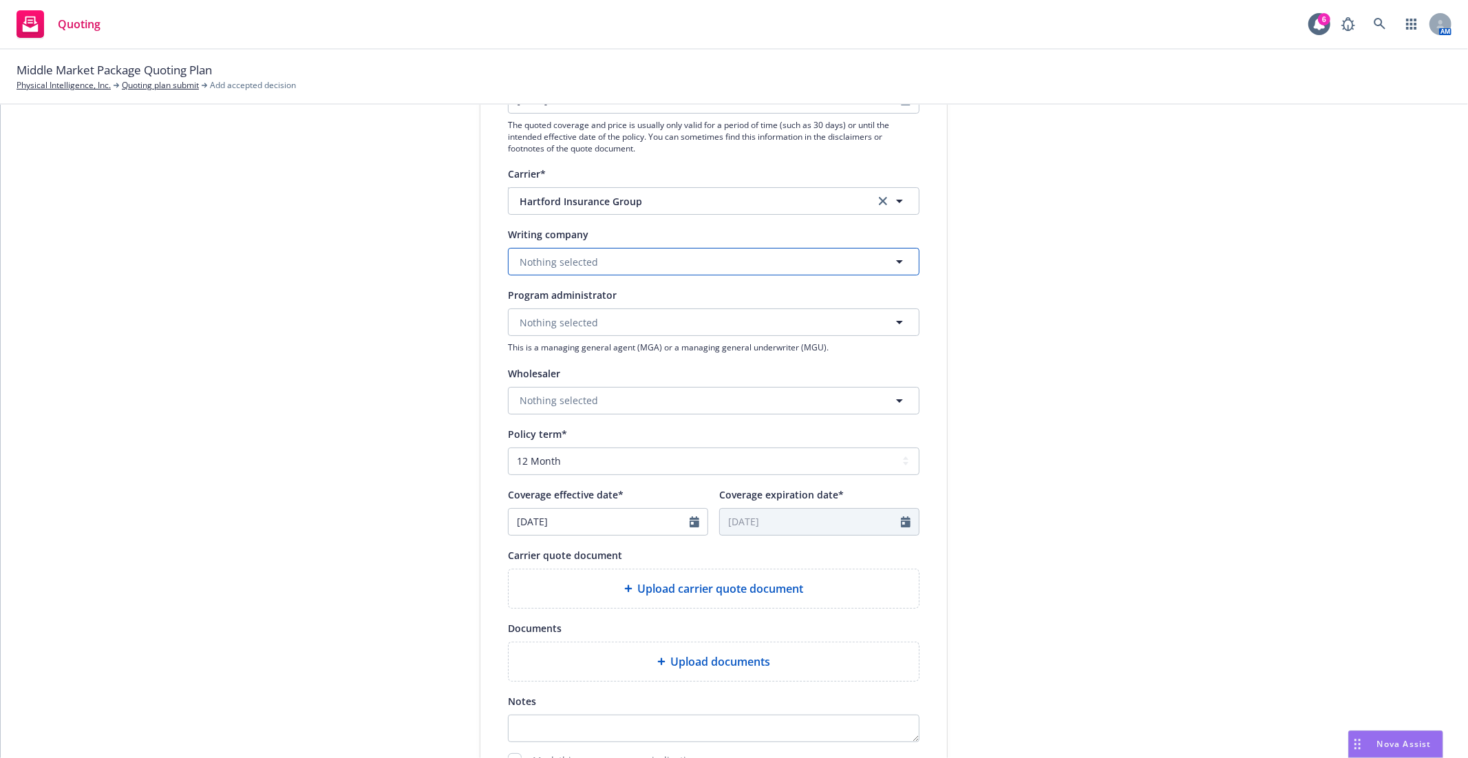
click at [563, 253] on button "Nothing selected" at bounding box center [714, 262] width 412 height 28
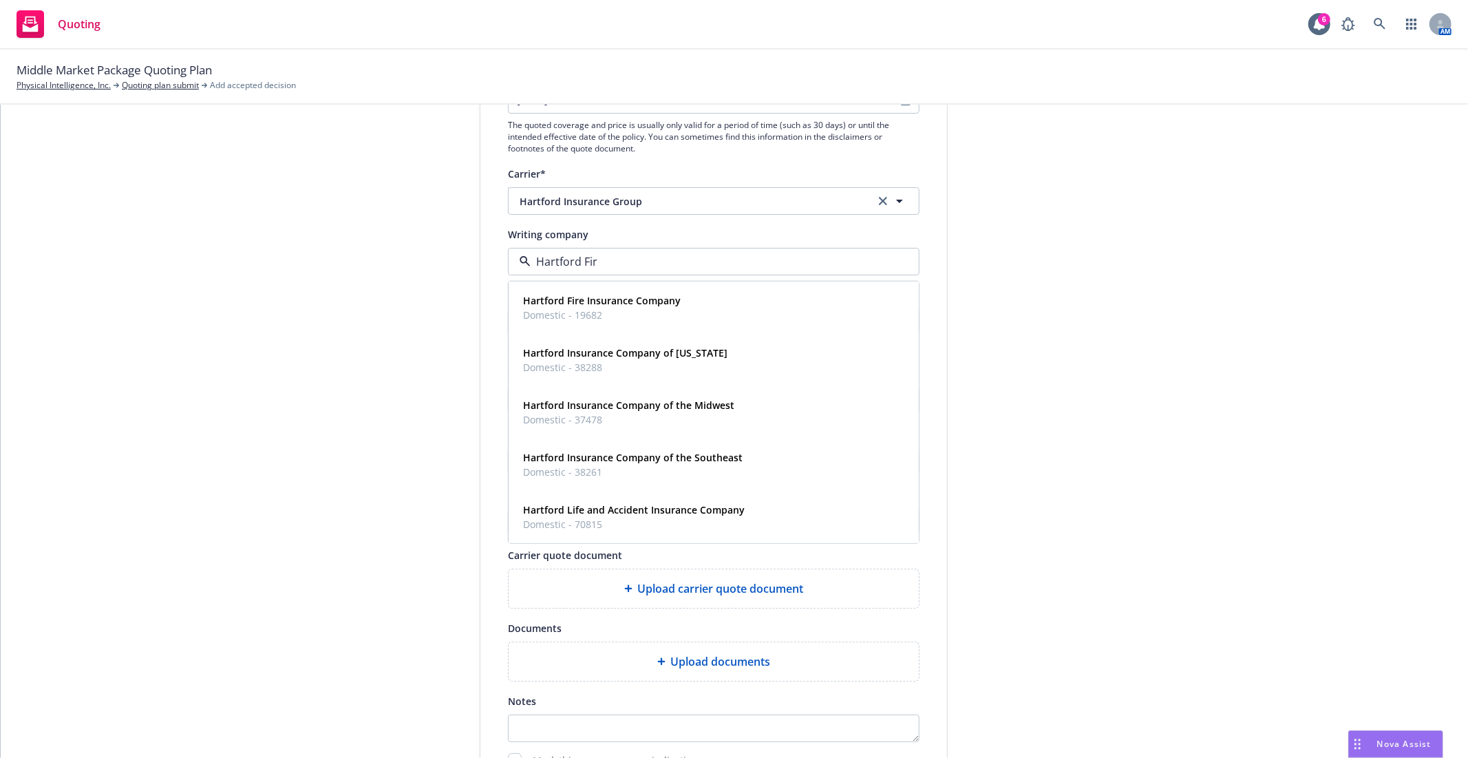
type input "Hartford Fire"
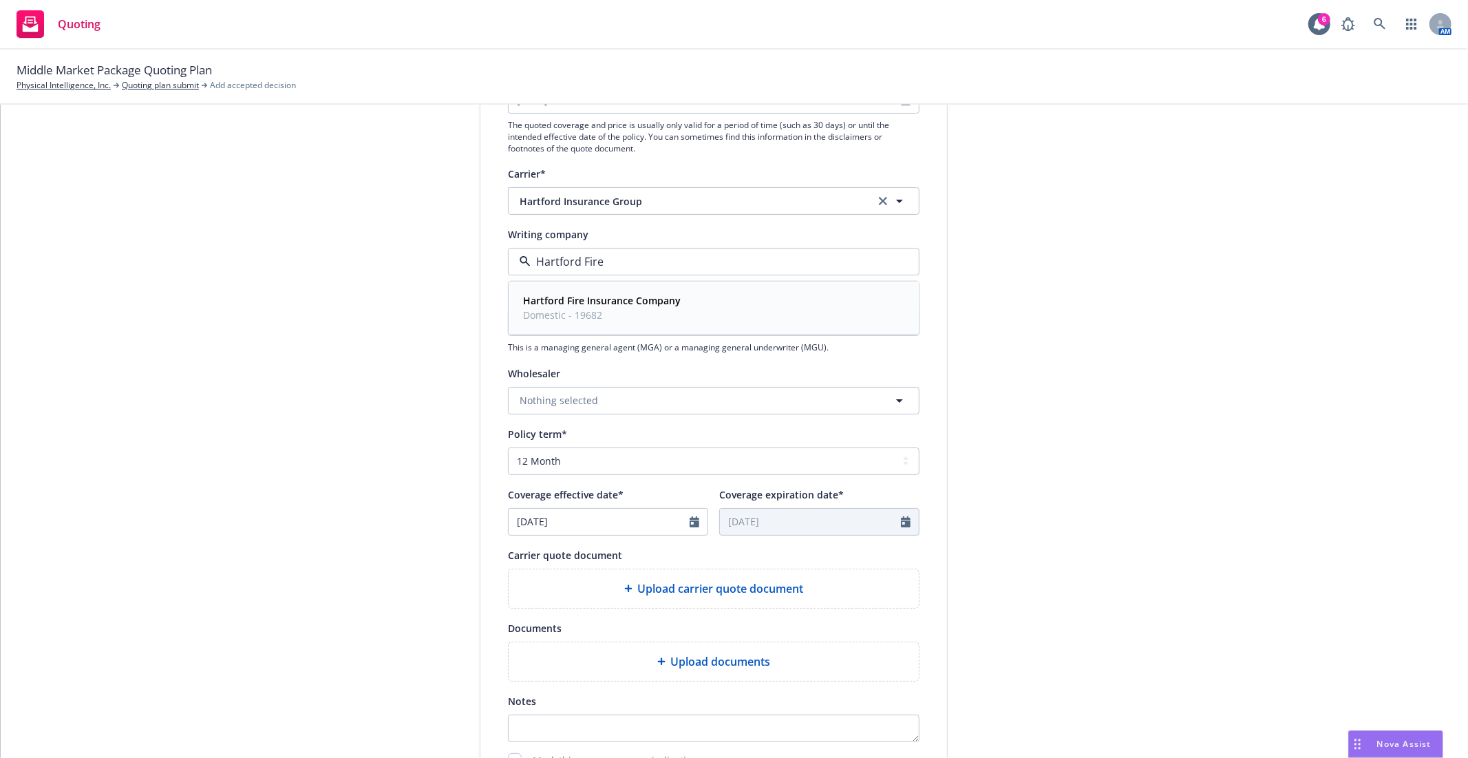
click at [622, 300] on strong "Hartford Fire Insurance Company" at bounding box center [602, 300] width 158 height 13
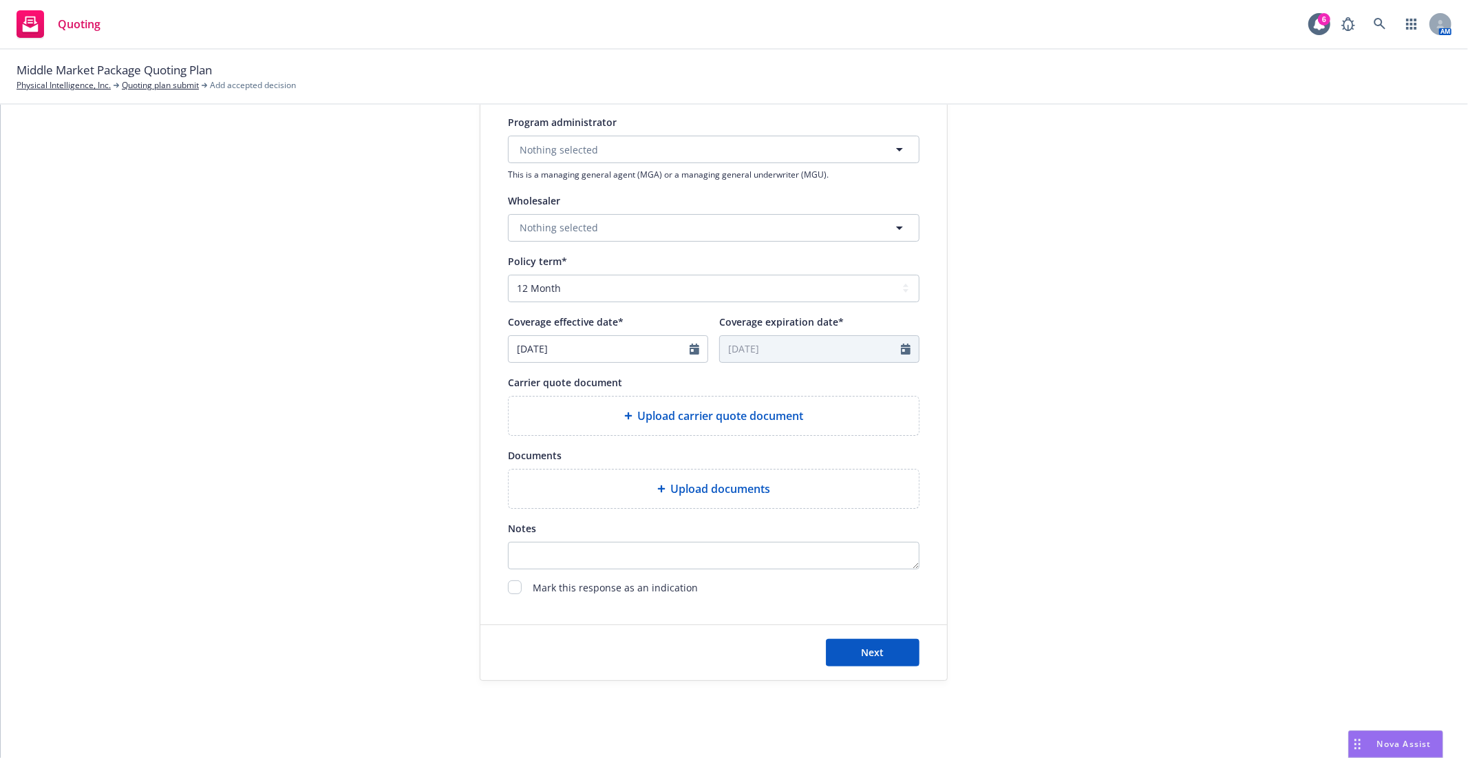
scroll to position [415, 0]
